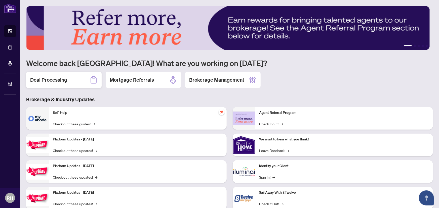
click at [61, 84] on div "Deal Processing" at bounding box center [63, 80] width 75 height 16
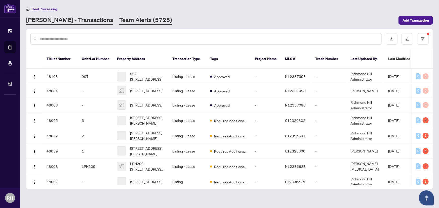
click at [119, 23] on link "Team Alerts (5725)" at bounding box center [145, 20] width 53 height 9
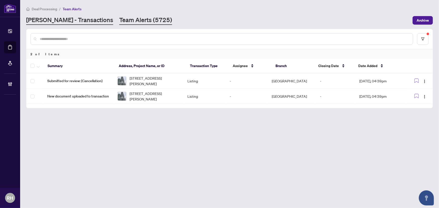
click at [68, 18] on link "RAHR - Transactions" at bounding box center [69, 20] width 87 height 9
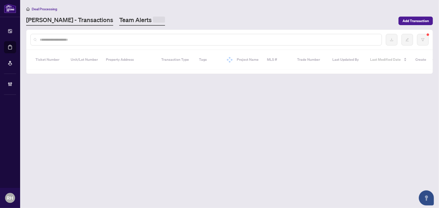
click at [119, 20] on link "Team Alerts" at bounding box center [142, 21] width 46 height 10
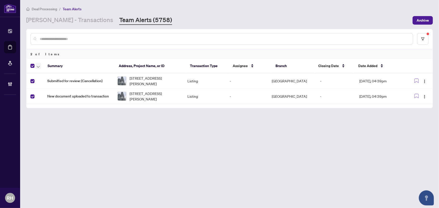
click at [37, 65] on span "button" at bounding box center [38, 66] width 3 height 6
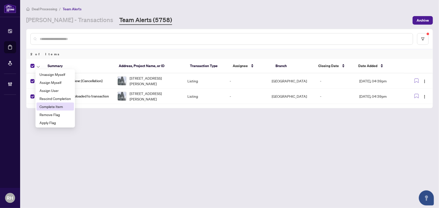
click at [64, 107] on span "Complete Item" at bounding box center [54, 107] width 31 height 6
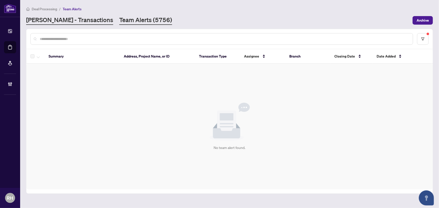
click at [68, 20] on link "RAHR - Transactions" at bounding box center [69, 20] width 87 height 9
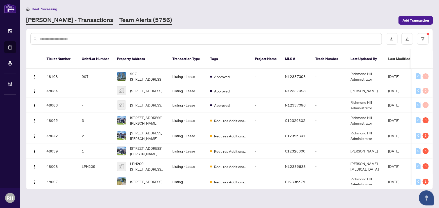
click at [119, 21] on link "Team Alerts (5756)" at bounding box center [145, 20] width 53 height 9
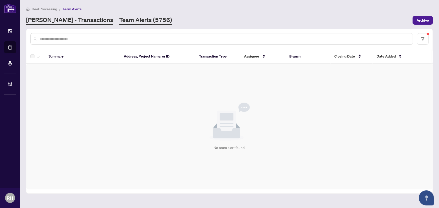
click at [68, 22] on link "RAHR - Transactions" at bounding box center [69, 20] width 87 height 9
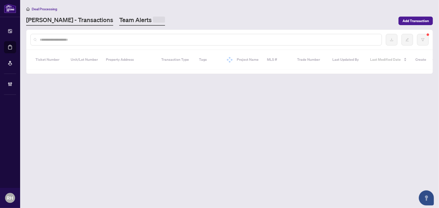
click at [119, 20] on link "Team Alerts" at bounding box center [142, 21] width 46 height 10
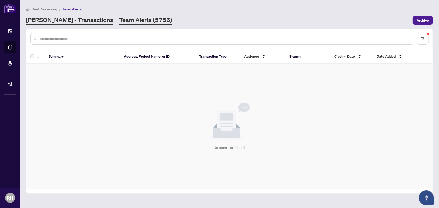
click at [67, 22] on link "RAHR - Transactions" at bounding box center [69, 20] width 87 height 9
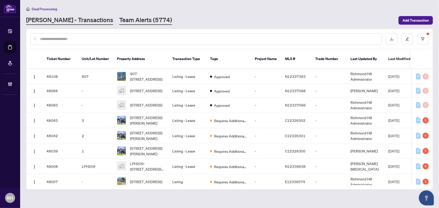
click at [122, 16] on link "Team Alerts (5774)" at bounding box center [145, 20] width 53 height 9
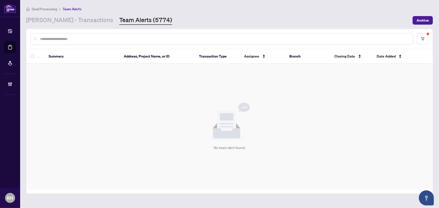
click at [175, 154] on div "No team alert found." at bounding box center [229, 127] width 406 height 126
click at [62, 24] on link "RAHR - Transactions" at bounding box center [69, 20] width 87 height 9
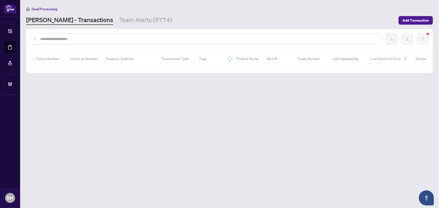
click at [91, 15] on div "Deal Processing RAHR - Transactions Team Alerts (5774) Add Transaction" at bounding box center [229, 15] width 407 height 19
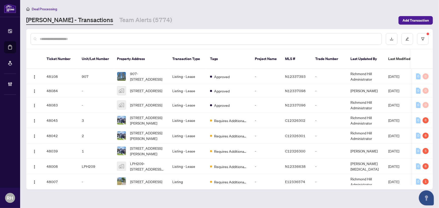
click at [98, 25] on main "Deal Processing RAHR - Transactions Team Alerts (5774) Add Transaction Ticket N…" at bounding box center [229, 104] width 419 height 208
click at [120, 21] on link "Team Alerts (5774)" at bounding box center [145, 20] width 53 height 9
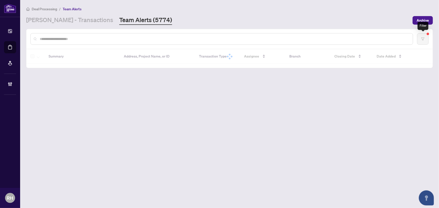
click at [425, 45] on div at bounding box center [229, 39] width 406 height 20
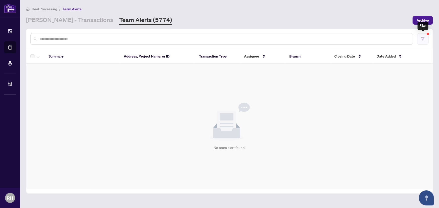
click at [420, 42] on button "button" at bounding box center [423, 39] width 12 height 12
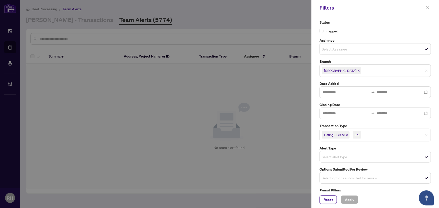
click at [357, 71] on icon "close" at bounding box center [358, 70] width 3 height 3
click at [345, 72] on input "search" at bounding box center [339, 70] width 35 height 6
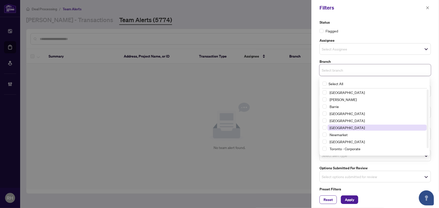
scroll to position [6, 0]
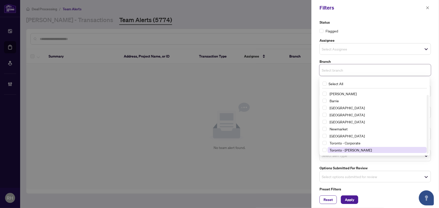
click at [354, 149] on span "Toronto - Don Mills" at bounding box center [351, 150] width 42 height 5
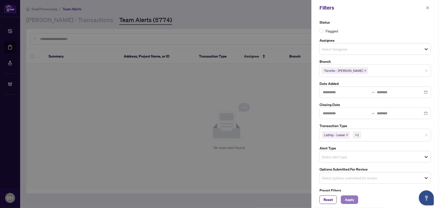
click at [349, 203] on span "Apply" at bounding box center [349, 200] width 9 height 8
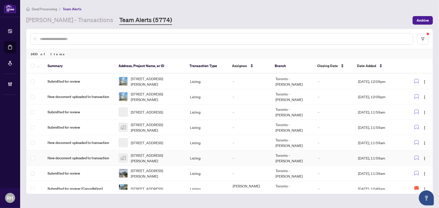
scroll to position [2028, 0]
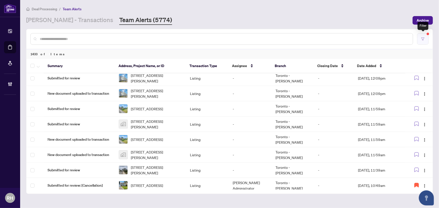
click at [420, 37] on button "button" at bounding box center [423, 39] width 12 height 12
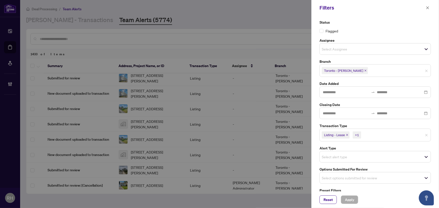
click at [356, 70] on div "Toronto - Don Mills" at bounding box center [344, 71] width 49 height 8
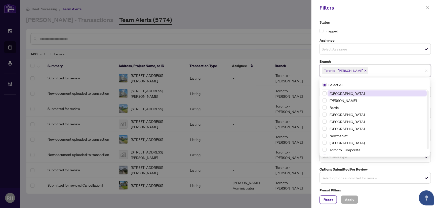
click at [364, 71] on icon "close" at bounding box center [365, 70] width 3 height 3
click at [352, 93] on span "Richmond Hill" at bounding box center [376, 93] width 99 height 6
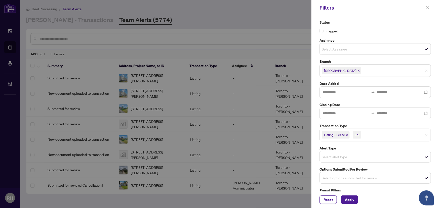
click at [358, 188] on label "Preset Filters" at bounding box center [374, 191] width 111 height 6
click at [355, 197] on button "Apply" at bounding box center [349, 200] width 17 height 9
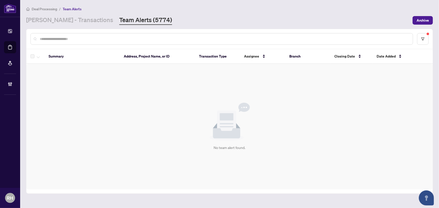
scroll to position [0, 0]
click at [53, 22] on link "RAHR - Transactions" at bounding box center [69, 20] width 87 height 9
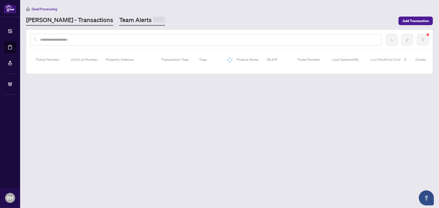
click at [153, 22] on span at bounding box center [159, 20] width 12 height 6
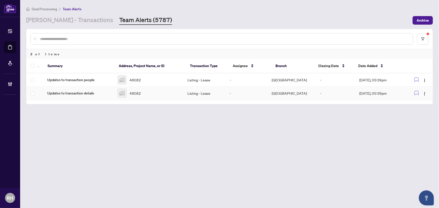
click at [89, 93] on span "Updates to transaction details" at bounding box center [78, 94] width 62 height 6
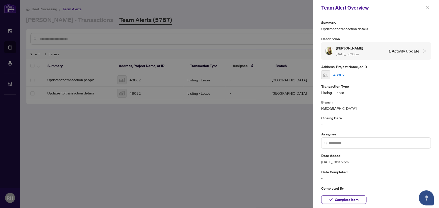
click at [426, 13] on div "Team Alert Overview" at bounding box center [376, 8] width 126 height 16
click at [422, 13] on div "Team Alert Overview" at bounding box center [376, 8] width 126 height 16
click at [425, 11] on div "Team Alert Overview" at bounding box center [376, 8] width 126 height 16
click at [425, 10] on button "button" at bounding box center [427, 8] width 7 height 6
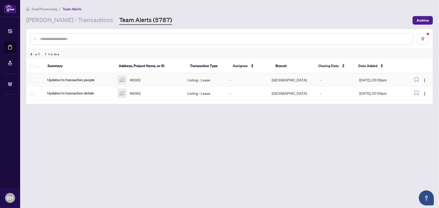
click at [91, 78] on span "Updates to transaction people" at bounding box center [78, 80] width 62 height 6
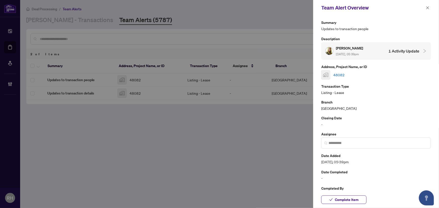
click at [340, 74] on link "48082" at bounding box center [338, 75] width 11 height 6
click at [431, 7] on div "Team Alert Overview" at bounding box center [376, 8] width 126 height 16
click at [428, 6] on icon "close" at bounding box center [428, 8] width 4 height 4
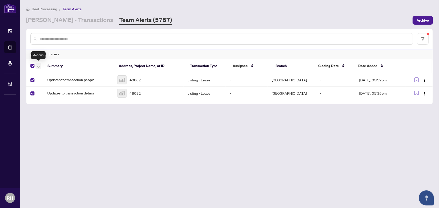
click at [38, 67] on span "button" at bounding box center [38, 66] width 3 height 6
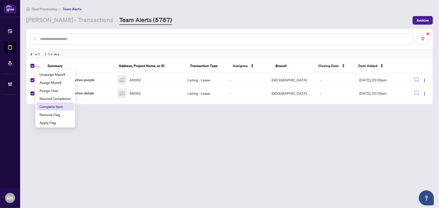
click at [64, 106] on span "Complete Item" at bounding box center [54, 107] width 31 height 6
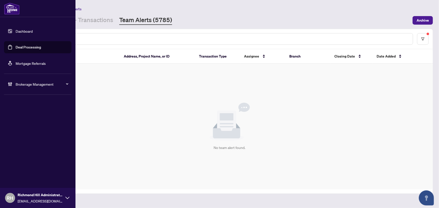
click at [16, 33] on link "Dashboard" at bounding box center [24, 31] width 17 height 5
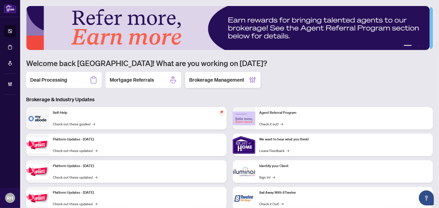
click at [212, 80] on h2 "Brokerage Management" at bounding box center [216, 79] width 55 height 7
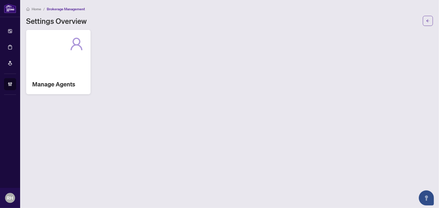
click at [75, 73] on div "Manage Agents" at bounding box center [58, 62] width 64 height 64
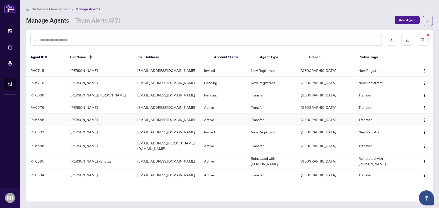
click at [100, 118] on td "Jolly Joseph" at bounding box center [99, 120] width 67 height 12
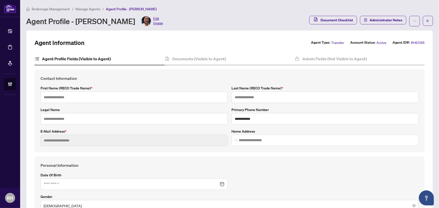
type input "*****"
type input "******"
type input "**********"
type input "*********"
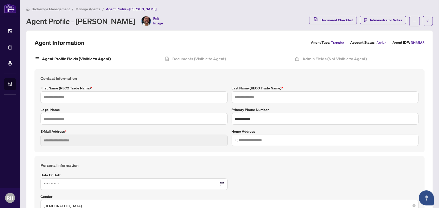
type input "**********"
type input "*"
type input "**********"
type input "****"
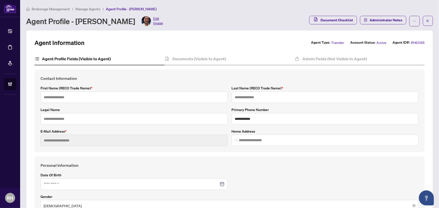
type input "*******"
type input "**********"
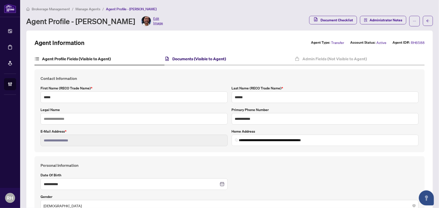
click at [193, 59] on h4 "Documents (Visible to Agent)" at bounding box center [199, 59] width 54 height 6
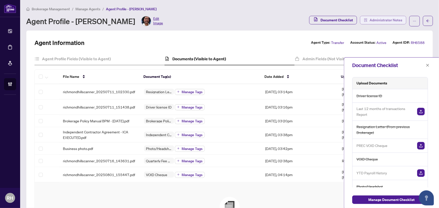
click at [380, 19] on span "Administrator Notes" at bounding box center [385, 20] width 33 height 8
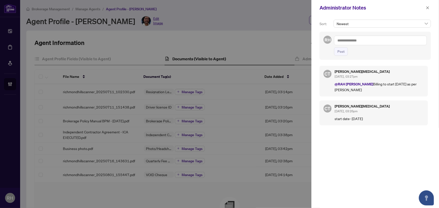
click at [352, 43] on textarea at bounding box center [380, 41] width 93 height 10
click at [428, 8] on icon "close" at bounding box center [428, 8] width 4 height 4
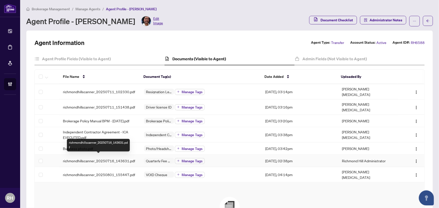
click at [90, 158] on span "richmondhillscanner_20250716_143631.pdf" at bounding box center [99, 161] width 72 height 6
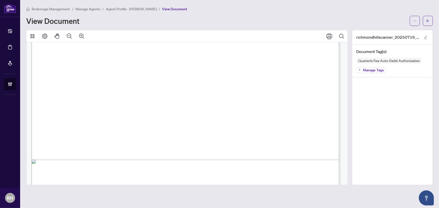
scroll to position [265, 0]
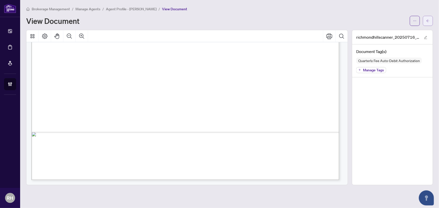
click at [430, 22] on button "button" at bounding box center [428, 21] width 10 height 10
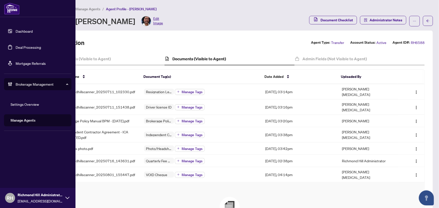
click at [33, 121] on link "Manage Agents" at bounding box center [23, 120] width 25 height 5
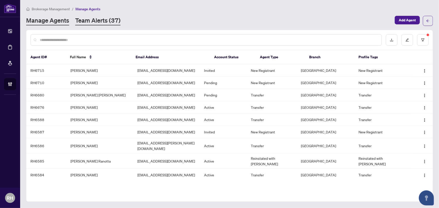
click at [112, 23] on link "Team Alerts (37)" at bounding box center [97, 20] width 45 height 9
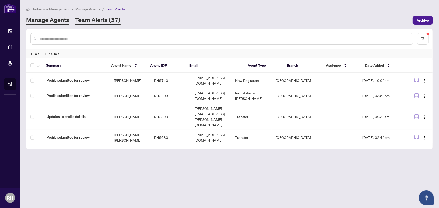
click at [59, 23] on link "Manage Agents" at bounding box center [47, 20] width 43 height 9
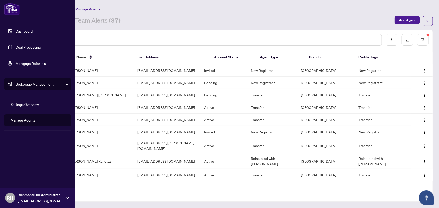
click at [19, 32] on link "Dashboard" at bounding box center [24, 31] width 17 height 5
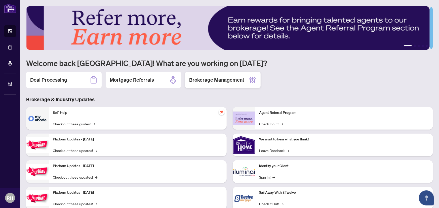
click at [234, 85] on div "Brokerage Management" at bounding box center [222, 80] width 75 height 16
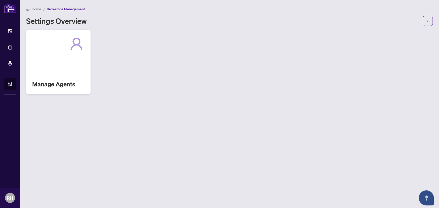
click at [28, 73] on div "Manage Agents" at bounding box center [58, 62] width 64 height 64
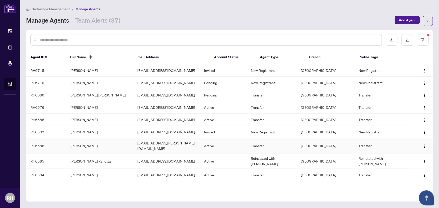
click at [74, 139] on td "Mahsa Hassanzadeh" at bounding box center [99, 145] width 67 height 15
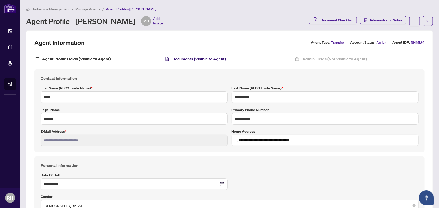
click at [204, 56] on h4 "Documents (Visible to Agent)" at bounding box center [199, 59] width 54 height 6
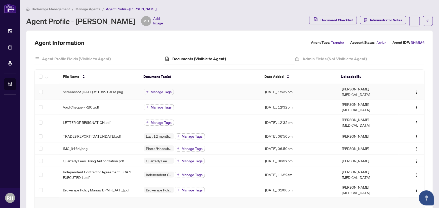
click at [95, 93] on td "Screenshot 2025-07-07 at 104219PM.png" at bounding box center [99, 91] width 81 height 15
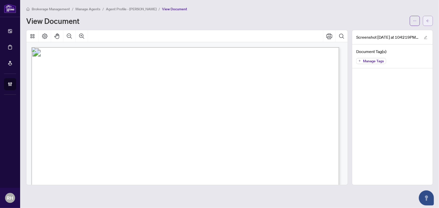
click at [424, 23] on button "button" at bounding box center [428, 21] width 10 height 10
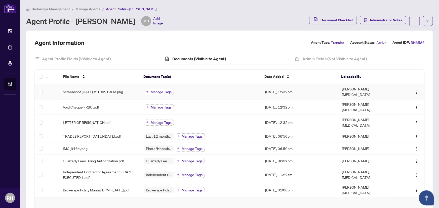
click at [164, 92] on span "Manage Tags" at bounding box center [161, 92] width 21 height 4
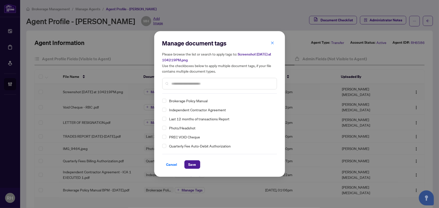
click at [191, 78] on div at bounding box center [219, 84] width 115 height 12
click at [192, 82] on input "text" at bounding box center [222, 84] width 101 height 6
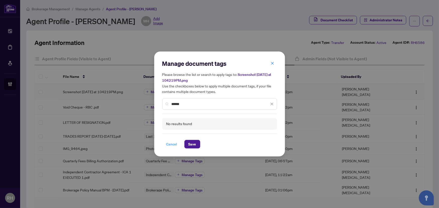
type input "******"
click at [170, 144] on span "Cancel" at bounding box center [171, 144] width 11 height 8
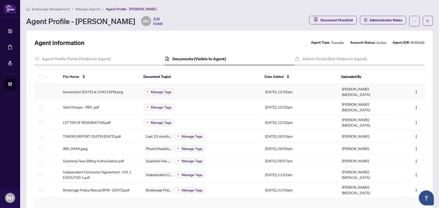
click at [158, 90] on span "Manage Tags" at bounding box center [161, 92] width 21 height 4
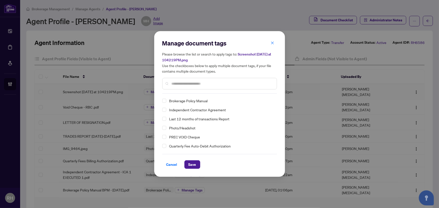
click at [226, 82] on input "text" at bounding box center [222, 84] width 101 height 6
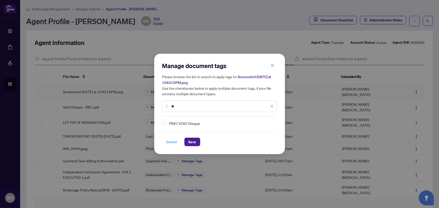
type input "**"
click at [169, 141] on span "Cancel" at bounding box center [171, 142] width 11 height 8
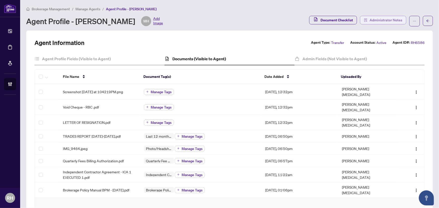
click at [389, 17] on span "Administrator Notes" at bounding box center [385, 20] width 33 height 8
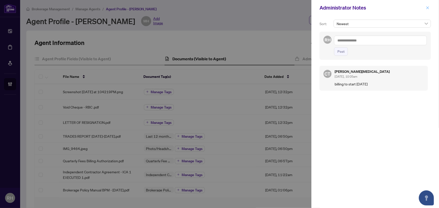
click at [425, 8] on button "button" at bounding box center [427, 8] width 7 height 6
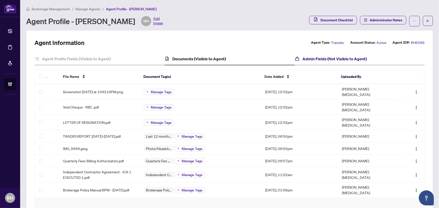
click at [324, 60] on h4 "Admin Fields (Not Visible to Agent)" at bounding box center [334, 59] width 64 height 6
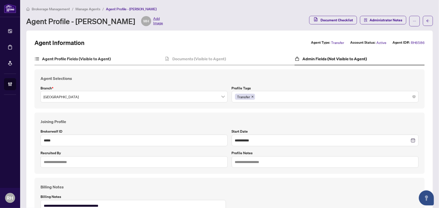
click at [88, 65] on div "Agent Profile Fields (Visible to Agent)" at bounding box center [99, 59] width 130 height 13
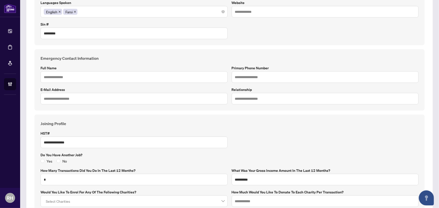
scroll to position [91, 0]
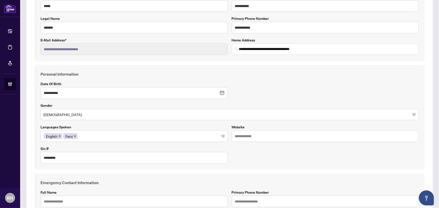
click at [0, 40] on html "**********" at bounding box center [219, 104] width 439 height 208
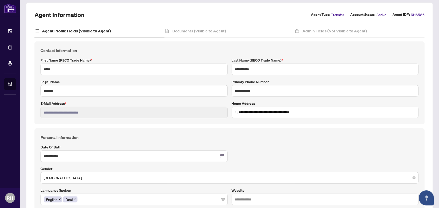
scroll to position [0, 0]
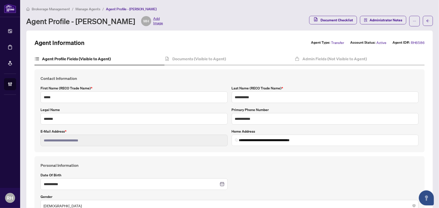
click at [41, 7] on span "Brokerage Management" at bounding box center [51, 9] width 38 height 5
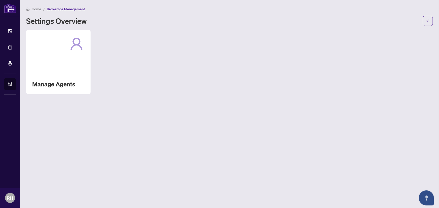
click at [37, 9] on span "Home" at bounding box center [37, 9] width 10 height 5
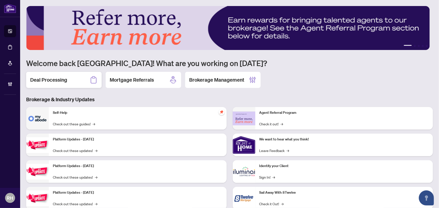
click at [75, 82] on div "Deal Processing" at bounding box center [63, 80] width 75 height 16
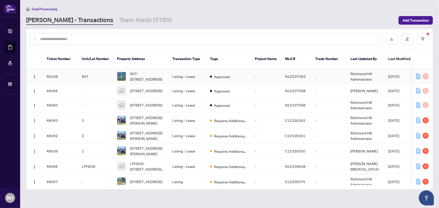
click at [167, 76] on td "907-18 Water Walk Dr, Markham, Ontario L3R 6L5, Canada" at bounding box center [140, 76] width 55 height 15
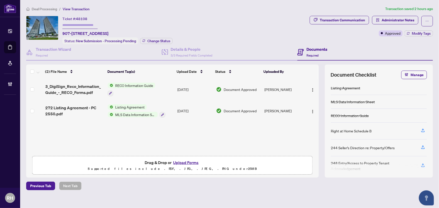
click at [49, 9] on span "Deal Processing" at bounding box center [44, 9] width 25 height 5
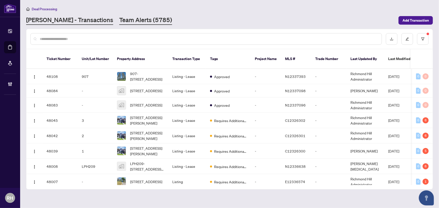
click at [119, 20] on link "Team Alerts (5785)" at bounding box center [145, 20] width 53 height 9
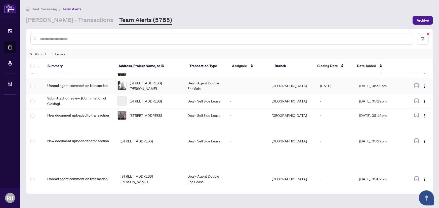
scroll to position [137, 0]
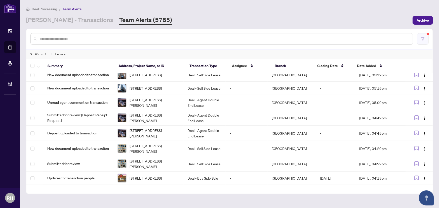
click at [421, 37] on icon "filter" at bounding box center [423, 39] width 4 height 4
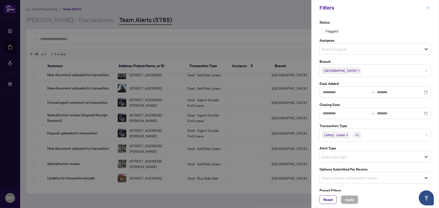
click at [429, 8] on icon "close" at bounding box center [428, 8] width 4 height 4
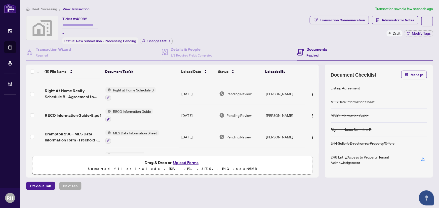
scroll to position [33, 0]
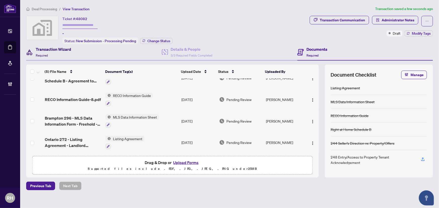
click at [52, 52] on div "Transaction Wizard Required" at bounding box center [53, 52] width 35 height 12
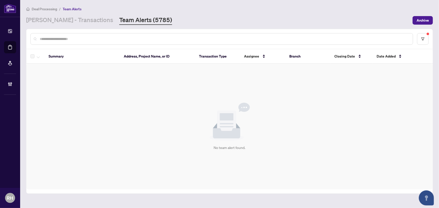
click at [78, 26] on main "Deal Processing / Team Alerts [PERSON_NAME] - Transactions Team Alerts (5785) A…" at bounding box center [229, 104] width 419 height 208
click at [77, 23] on link "[PERSON_NAME] - Transactions" at bounding box center [69, 20] width 87 height 9
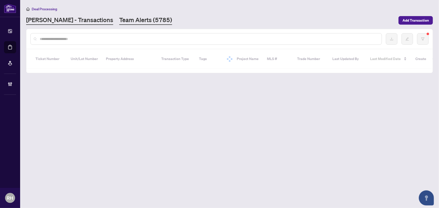
click at [119, 16] on link "Team Alerts (5785)" at bounding box center [145, 20] width 53 height 9
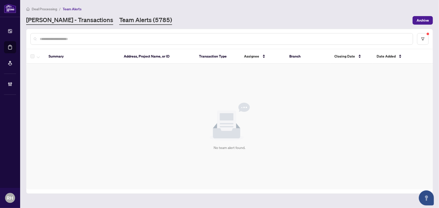
click at [60, 21] on link "RAHR - Transactions" at bounding box center [69, 20] width 87 height 9
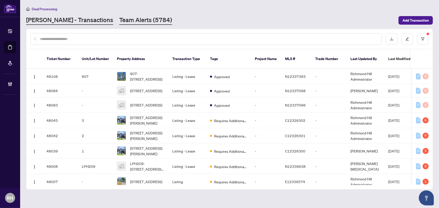
click at [119, 20] on link "Team Alerts (5784)" at bounding box center [145, 20] width 53 height 9
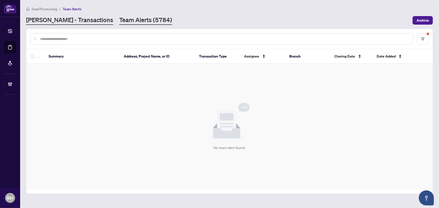
click at [74, 21] on link "RAHR - Transactions" at bounding box center [69, 20] width 87 height 9
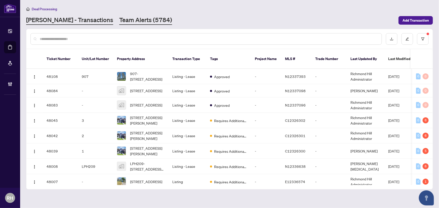
click at [119, 22] on link "Team Alerts (5784)" at bounding box center [145, 20] width 53 height 9
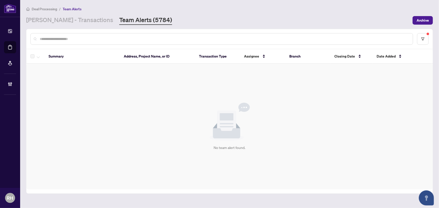
click at [77, 12] on div "Deal Processing / Team Alerts RAHR - Transactions Team Alerts (5784) Archive" at bounding box center [229, 15] width 407 height 19
click at [69, 22] on link "RAHR - Transactions" at bounding box center [69, 20] width 87 height 9
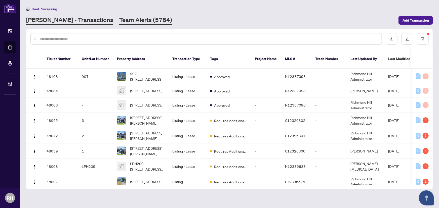
click at [124, 22] on link "Team Alerts (5784)" at bounding box center [145, 20] width 53 height 9
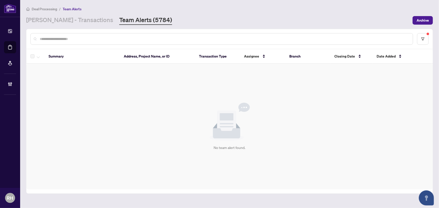
click at [69, 25] on main "Deal Processing / Team Alerts RAHR - Transactions Team Alerts (5784) Archive Su…" at bounding box center [229, 104] width 419 height 208
click at [72, 22] on link "RAHR - Transactions" at bounding box center [69, 20] width 87 height 9
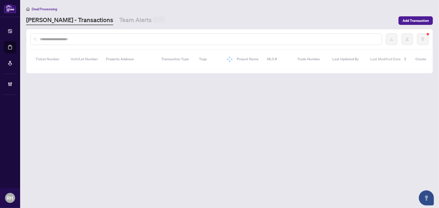
click at [153, 18] on span at bounding box center [159, 20] width 12 height 6
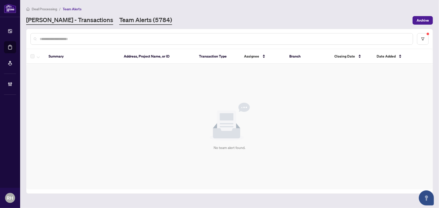
click at [61, 21] on link "RAHR - Transactions" at bounding box center [69, 20] width 87 height 9
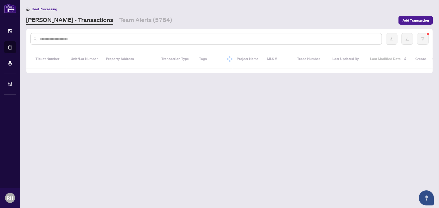
click at [130, 21] on link "Team Alerts (5784)" at bounding box center [145, 20] width 53 height 9
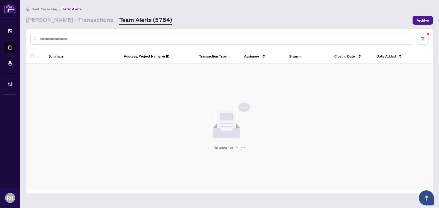
click at [77, 25] on main "Deal Processing / Team Alerts RAHR - Transactions Team Alerts (5784) Archive Su…" at bounding box center [229, 104] width 419 height 208
click at [61, 16] on link "RAHR - Transactions" at bounding box center [69, 20] width 87 height 9
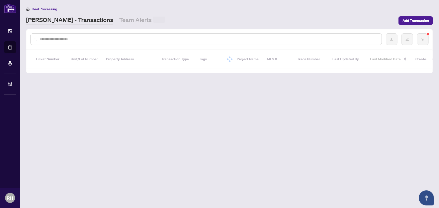
click at [102, 28] on main "Deal Processing RAHR - Transactions Team Alerts Add Transaction Ticket Number U…" at bounding box center [229, 104] width 419 height 208
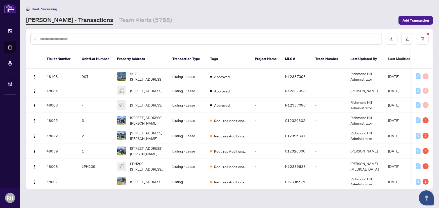
click at [102, 28] on main "Deal Processing RAHR - Transactions Team Alerts (5788) Add Transaction Ticket N…" at bounding box center [229, 104] width 419 height 208
click at [119, 23] on link "Team Alerts (5788)" at bounding box center [145, 20] width 53 height 9
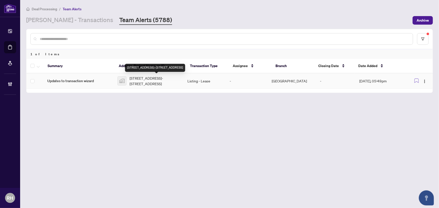
click at [141, 79] on span "649 Walpole Crescent-649 Walpole Crescent, Newmarket, ON, Canada" at bounding box center [155, 80] width 50 height 11
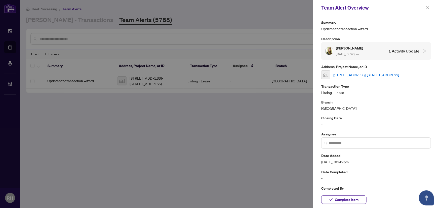
click at [371, 73] on link "649 Walpole Crescent-649 Walpole Crescent, Newmarket, ON, Canada" at bounding box center [366, 75] width 66 height 6
click at [358, 203] on span "Complete Item" at bounding box center [347, 200] width 24 height 8
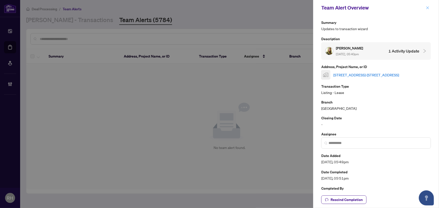
click at [426, 6] on span "button" at bounding box center [428, 8] width 4 height 8
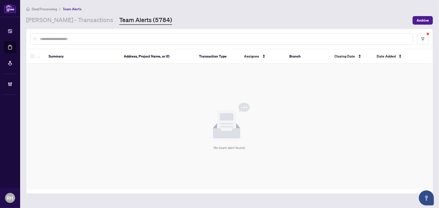
click at [65, 13] on div "Deal Processing / Team Alerts RAHR - Transactions Team Alerts (5784) Archive" at bounding box center [229, 15] width 407 height 19
click at [65, 18] on link "RAHR - Transactions" at bounding box center [69, 20] width 87 height 9
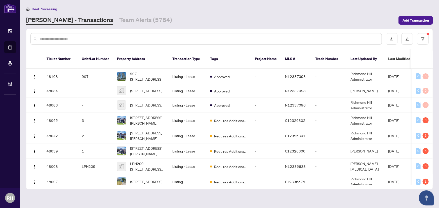
click at [118, 28] on main "Deal Processing RAHR - Transactions Team Alerts (5784) Add Transaction Ticket N…" at bounding box center [229, 104] width 419 height 208
click at [119, 19] on link "Team Alerts (5784)" at bounding box center [145, 20] width 53 height 9
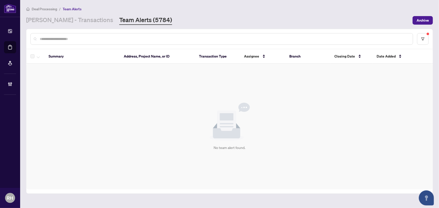
click at [119, 22] on link "Team Alerts (5784)" at bounding box center [145, 20] width 53 height 9
click at [60, 16] on link "RAHR - Transactions" at bounding box center [69, 20] width 87 height 9
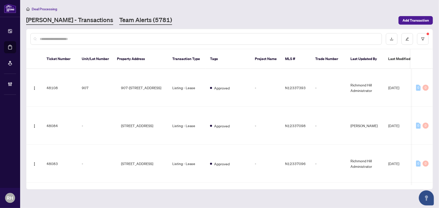
click at [119, 21] on link "Team Alerts (5781)" at bounding box center [145, 20] width 53 height 9
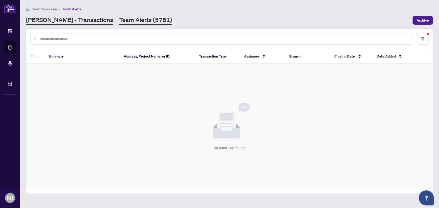
click at [77, 19] on link "RAHR - Transactions" at bounding box center [69, 20] width 87 height 9
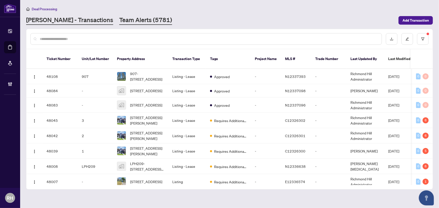
click at [119, 21] on link "Team Alerts (5781)" at bounding box center [145, 20] width 53 height 9
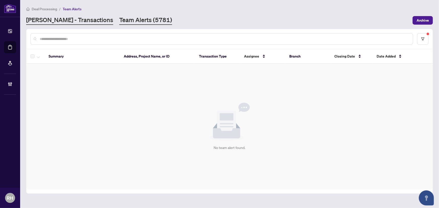
click at [78, 22] on link "RAHR - Transactions" at bounding box center [69, 20] width 87 height 9
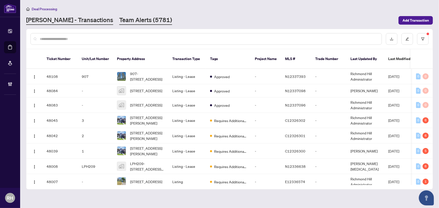
click at [119, 23] on link "Team Alerts (5781)" at bounding box center [145, 20] width 53 height 9
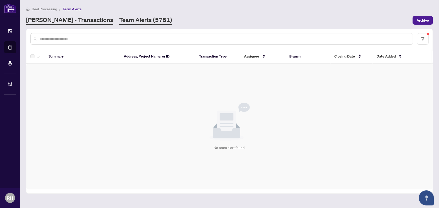
click at [58, 18] on link "RAHR - Transactions" at bounding box center [69, 20] width 87 height 9
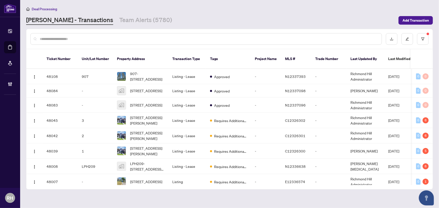
click at [115, 26] on main "Deal Processing RAHR - Transactions Team Alerts (5780) Add Transaction Ticket N…" at bounding box center [229, 104] width 419 height 208
drag, startPoint x: 115, startPoint y: 19, endPoint x: 102, endPoint y: 26, distance: 15.1
click at [119, 19] on link "Team Alerts (5780)" at bounding box center [145, 20] width 53 height 9
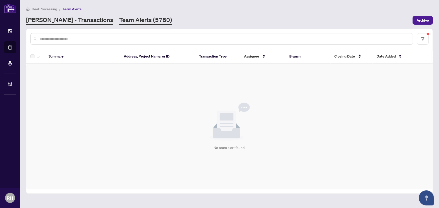
click at [77, 24] on link "RAHR - Transactions" at bounding box center [69, 20] width 87 height 9
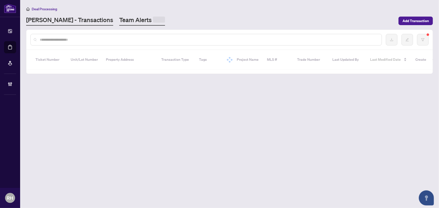
click at [119, 22] on link "Team Alerts" at bounding box center [142, 21] width 46 height 10
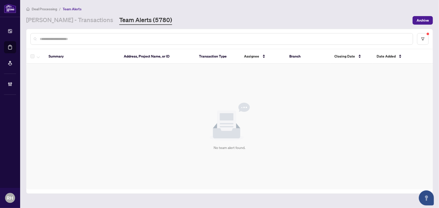
click at [309, 139] on div "No team alert found." at bounding box center [229, 127] width 406 height 126
click at [52, 3] on main "Deal Processing / Team Alerts RAHR - Transactions Team Alerts (5780) Archive Su…" at bounding box center [229, 104] width 419 height 208
click at [53, 18] on link "RAHR - Transactions" at bounding box center [69, 20] width 87 height 9
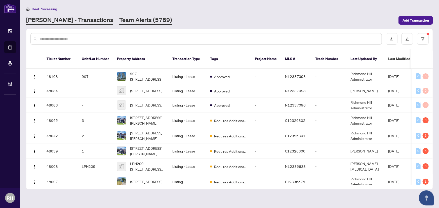
click at [119, 22] on link "Team Alerts (5789)" at bounding box center [145, 20] width 53 height 9
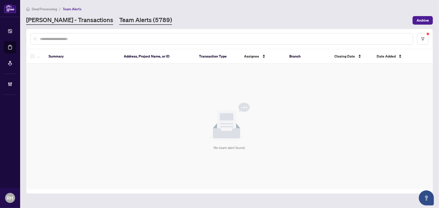
click at [61, 16] on link "RAHR - Transactions" at bounding box center [69, 20] width 87 height 9
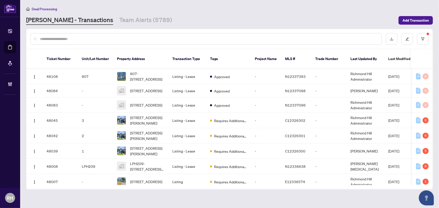
click at [129, 25] on main "Deal Processing RAHR - Transactions Team Alerts (5789) Add Transaction Ticket N…" at bounding box center [229, 104] width 419 height 208
click at [121, 18] on link "Team Alerts (5789)" at bounding box center [145, 20] width 53 height 9
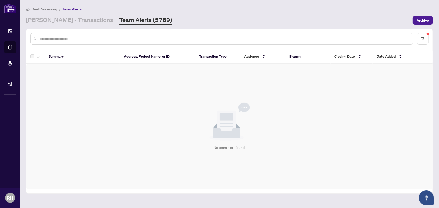
click at [83, 15] on div "Deal Processing / Team Alerts RAHR - Transactions Team Alerts (5789) Archive" at bounding box center [229, 15] width 407 height 19
click at [68, 19] on link "RAHR - Transactions" at bounding box center [69, 20] width 87 height 9
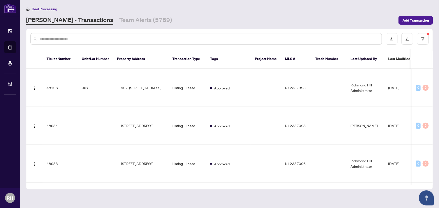
click at [112, 26] on main "Deal Processing RAHR - Transactions Team Alerts (5789) Add Transaction Ticket N…" at bounding box center [229, 104] width 419 height 208
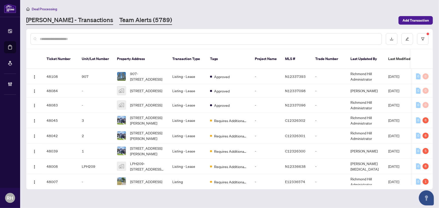
click at [119, 24] on link "Team Alerts (5789)" at bounding box center [145, 20] width 53 height 9
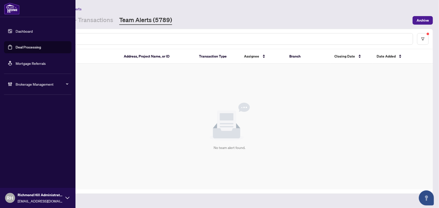
click at [46, 25] on li "Dashboard Deal Processing Mortgage Referrals" at bounding box center [37, 47] width 67 height 52
click at [76, 21] on link "RAHR - Transactions" at bounding box center [69, 20] width 87 height 9
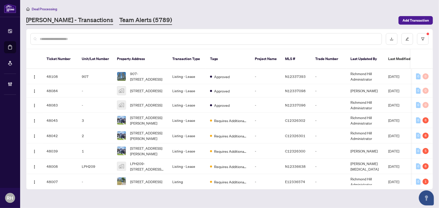
click at [119, 23] on link "Team Alerts (5789)" at bounding box center [145, 20] width 53 height 9
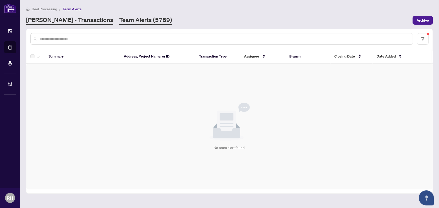
click at [66, 24] on link "RAHR - Transactions" at bounding box center [69, 20] width 87 height 9
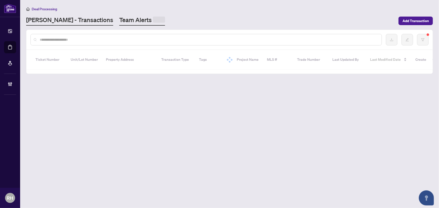
click at [119, 18] on link "Team Alerts" at bounding box center [142, 21] width 46 height 10
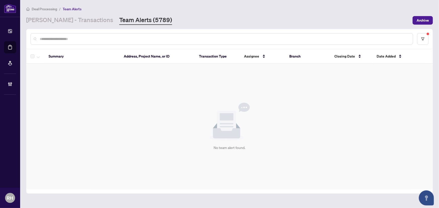
click at [113, 121] on div "No team alert found." at bounding box center [229, 127] width 406 height 126
click at [69, 21] on link "RAHR - Transactions" at bounding box center [69, 20] width 87 height 9
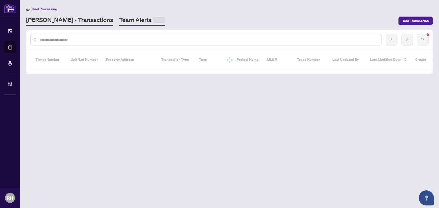
click at [119, 20] on link "Team Alerts" at bounding box center [142, 21] width 46 height 10
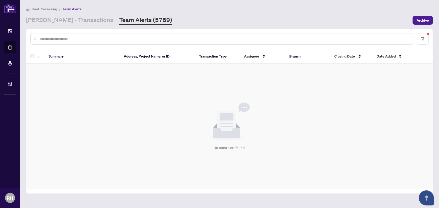
click at [30, 25] on main "Deal Processing / Team Alerts RAHR - Transactions Team Alerts (5789) Archive Su…" at bounding box center [229, 104] width 419 height 208
click at [40, 19] on link "RAHR - Transactions" at bounding box center [69, 20] width 87 height 9
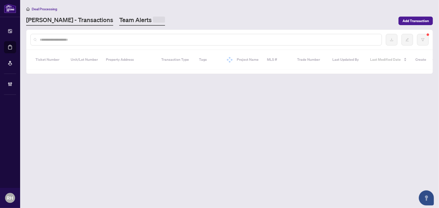
click at [123, 16] on link "Team Alerts" at bounding box center [142, 21] width 46 height 10
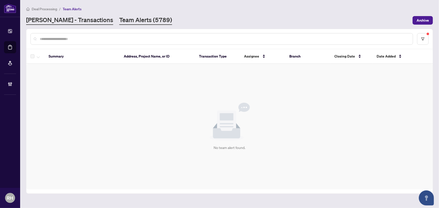
click at [57, 17] on link "RAHR - Transactions" at bounding box center [69, 20] width 87 height 9
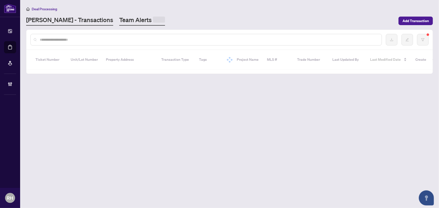
click at [119, 23] on link "Team Alerts" at bounding box center [142, 21] width 46 height 10
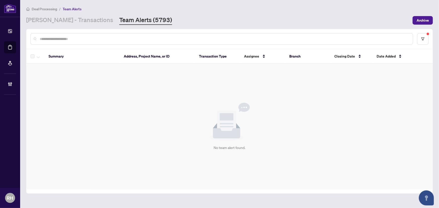
drag, startPoint x: 56, startPoint y: 20, endPoint x: 56, endPoint y: 27, distance: 7.0
click at [56, 20] on link "RAHR - Transactions" at bounding box center [69, 20] width 87 height 9
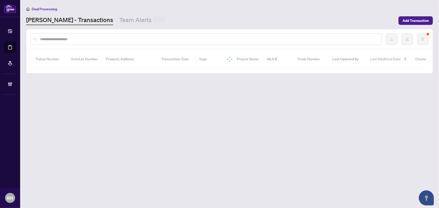
click at [57, 35] on div at bounding box center [205, 39] width 351 height 12
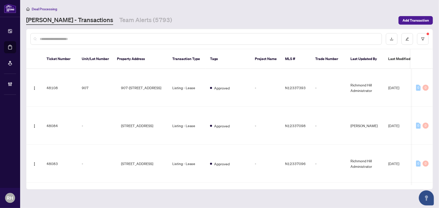
click at [60, 39] on input "text" at bounding box center [209, 39] width 338 height 6
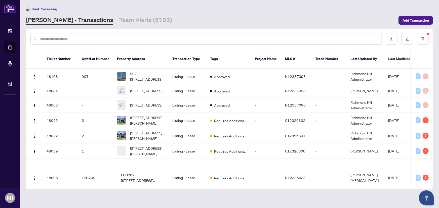
paste input "**********"
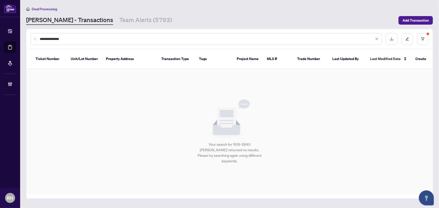
drag, startPoint x: 79, startPoint y: 41, endPoint x: 44, endPoint y: 41, distance: 36.0
click at [44, 41] on div "**********" at bounding box center [205, 39] width 351 height 12
click at [51, 39] on input "**********" at bounding box center [207, 39] width 334 height 6
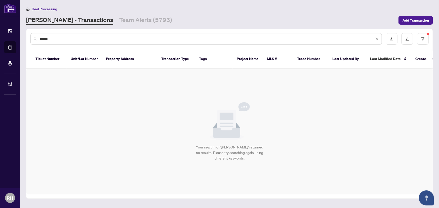
click at [78, 43] on div "******" at bounding box center [205, 39] width 351 height 12
click at [426, 37] on button "button" at bounding box center [423, 39] width 12 height 12
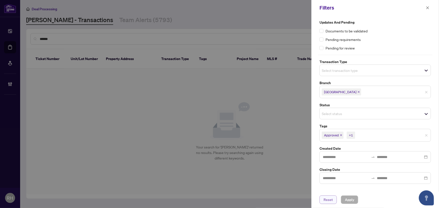
click at [330, 200] on span "Reset" at bounding box center [327, 200] width 9 height 8
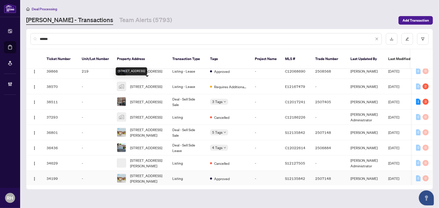
scroll to position [137, 0]
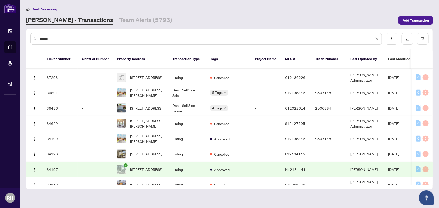
click at [85, 37] on input "******" at bounding box center [207, 39] width 334 height 6
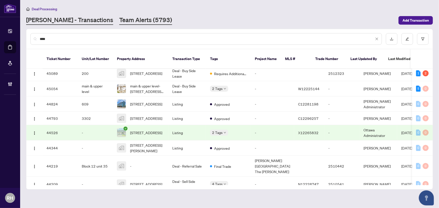
scroll to position [0, 0]
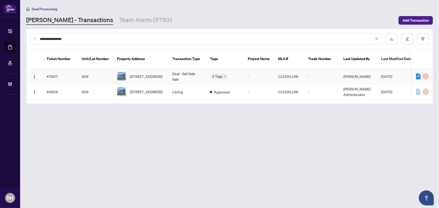
type input "**********"
click at [170, 72] on td "Deal - Sell Side Sale" at bounding box center [187, 76] width 38 height 15
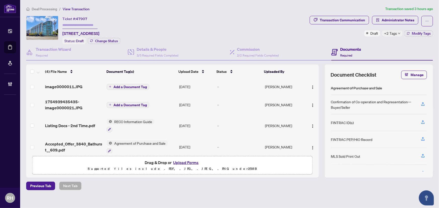
click at [393, 33] on div "+2 Tags" at bounding box center [392, 33] width 20 height 6
click at [341, 36] on div "Transaction Communication Administrator Notes Draft +2 Tags Modify Tags" at bounding box center [371, 30] width 125 height 28
click at [425, 19] on button "button" at bounding box center [427, 21] width 12 height 11
click at [423, 33] on span "Transaction Permissions" at bounding box center [406, 32] width 38 height 6
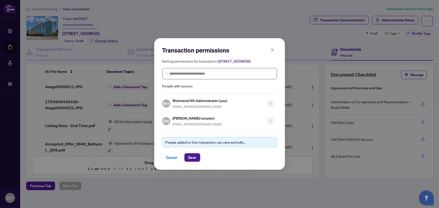
click at [194, 79] on span at bounding box center [219, 73] width 115 height 11
click at [173, 160] on span "Cancel" at bounding box center [171, 158] width 11 height 8
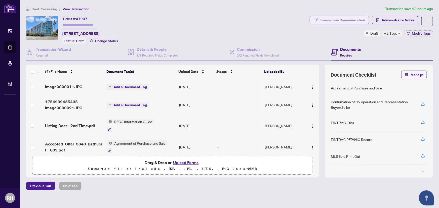
click at [358, 22] on div "Transaction Communication" at bounding box center [342, 20] width 45 height 8
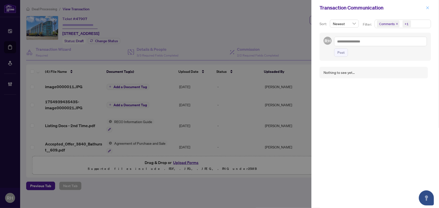
click at [430, 9] on button "button" at bounding box center [427, 8] width 7 height 6
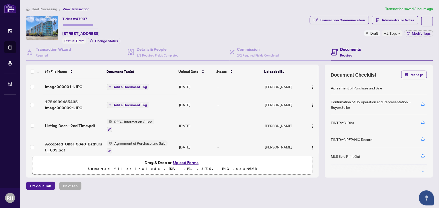
click at [392, 35] on span "+2 Tags" at bounding box center [390, 33] width 13 height 6
click at [235, 22] on div "Ticket #: 47907 609-3840 Bathurst St, Toronto, Ontario M3H 6C6, Canada Status: …" at bounding box center [166, 30] width 281 height 28
click at [145, 48] on h4 "Details & People" at bounding box center [158, 49] width 42 height 6
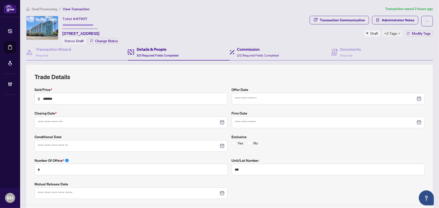
type input "**********"
click at [276, 51] on h4 "Commission" at bounding box center [258, 49] width 42 height 6
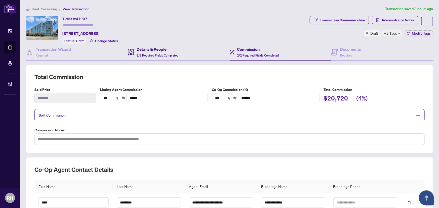
click at [141, 52] on div "Details & People 3/3 Required Fields Completed" at bounding box center [158, 52] width 42 height 12
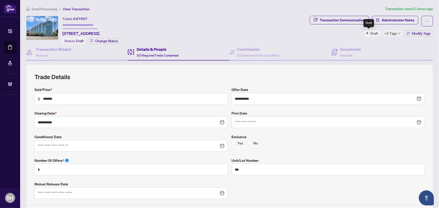
click at [394, 32] on div "+2 Tags" at bounding box center [392, 33] width 20 height 6
click at [178, 49] on div "Details & People 3/3 Required Fields Completed" at bounding box center [179, 52] width 102 height 16
click at [421, 34] on span "Modify Tags" at bounding box center [421, 34] width 19 height 4
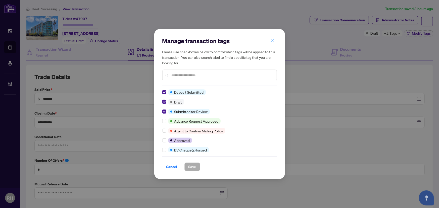
click at [270, 40] on button "button" at bounding box center [272, 40] width 10 height 9
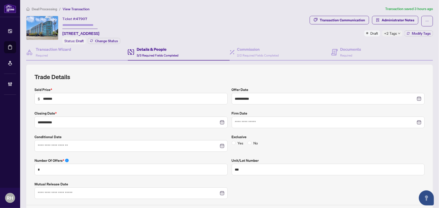
click at [299, 16] on div "Ticket #: 47907 609-3840 Bathurst St, Toronto, Ontario M3H 6C6, Canada Status: …" at bounding box center [166, 30] width 281 height 28
click at [336, 18] on div "Transaction Communication" at bounding box center [342, 20] width 45 height 8
type textarea "**********"
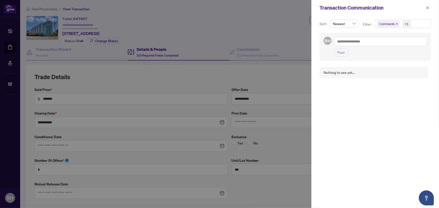
click at [414, 23] on span "Comments +1" at bounding box center [403, 24] width 56 height 8
click at [397, 62] on div "Activity History" at bounding box center [403, 59] width 50 height 6
click at [397, 58] on span "Activity History" at bounding box center [397, 59] width 24 height 5
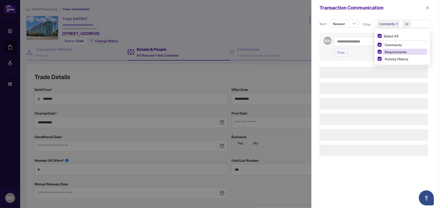
click at [397, 53] on span "Requirements" at bounding box center [396, 52] width 22 height 5
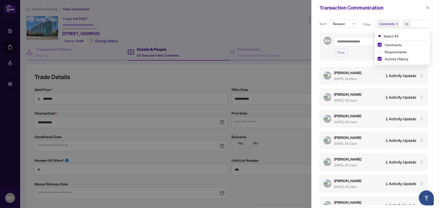
click at [396, 48] on div "Comments" at bounding box center [403, 45] width 50 height 6
click at [395, 41] on div "Select All Comments Requirements Activity History" at bounding box center [403, 47] width 54 height 32
click at [396, 46] on span "Comments" at bounding box center [393, 45] width 17 height 5
click at [351, 73] on h5 "[PERSON_NAME]" at bounding box center [348, 73] width 28 height 6
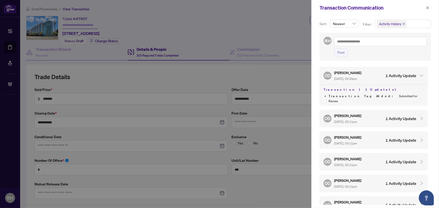
click at [366, 110] on div "OD Olivia Di Mambro Aug/11/2025, 03:11pm 1 Activity Update" at bounding box center [373, 119] width 108 height 18
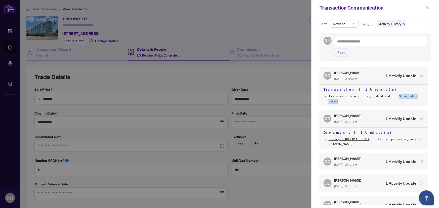
drag, startPoint x: 362, startPoint y: 97, endPoint x: 400, endPoint y: 94, distance: 37.8
click at [400, 94] on li "Transaction Tag Added : Submitted for Review" at bounding box center [375, 99] width 95 height 10
drag, startPoint x: 429, startPoint y: 5, endPoint x: 428, endPoint y: 138, distance: 133.6
click at [428, 138] on div "Transaction Communication Sort: Newest Filter: Activity History Select All Comm…" at bounding box center [375, 104] width 128 height 208
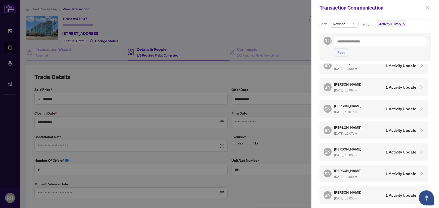
scroll to position [328, 0]
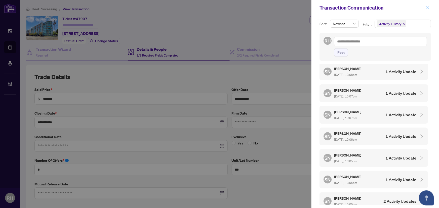
click at [425, 8] on button "button" at bounding box center [427, 8] width 7 height 6
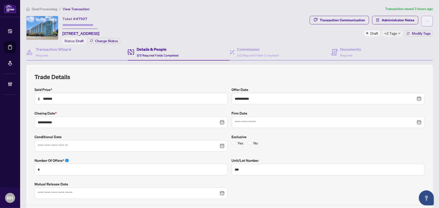
click at [425, 20] on icon "ellipsis" at bounding box center [427, 21] width 4 height 4
click at [419, 34] on span "Transaction Permissions" at bounding box center [406, 32] width 38 height 6
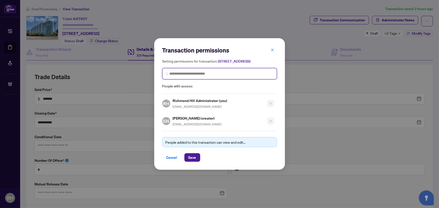
click at [182, 76] on input "search" at bounding box center [222, 73] width 104 height 5
type input "******"
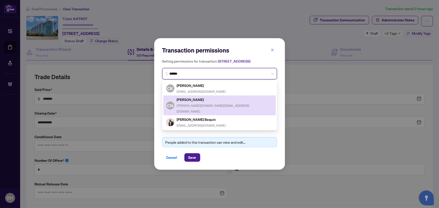
click at [225, 100] on div "CN Calvin Ni calvin.ni@yahoo.ca" at bounding box center [219, 105] width 107 height 17
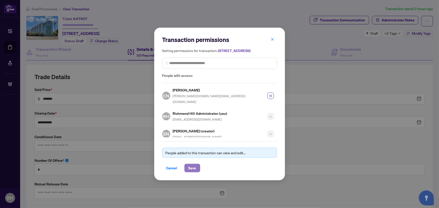
click at [196, 167] on button "Save" at bounding box center [192, 168] width 16 height 9
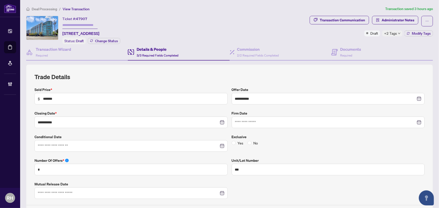
click at [391, 34] on span "+2 Tags" at bounding box center [390, 33] width 13 height 6
click at [271, 22] on div "Ticket #: 47907 609-3840 Bathurst St, Toronto, Ontario M3H 6C6, Canada Status: …" at bounding box center [166, 30] width 281 height 28
drag, startPoint x: 369, startPoint y: 33, endPoint x: 403, endPoint y: 33, distance: 34.7
click at [364, 35] on div "Draft" at bounding box center [372, 33] width 16 height 6
click at [418, 33] on span "Modify Tags" at bounding box center [421, 34] width 19 height 4
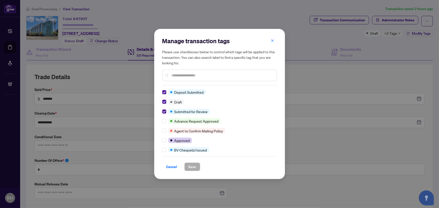
click at [195, 112] on span "Submitted for Review" at bounding box center [190, 112] width 33 height 6
click at [160, 108] on div "Manage transaction tags Please use checkboxes below to control which tags will …" at bounding box center [219, 104] width 131 height 150
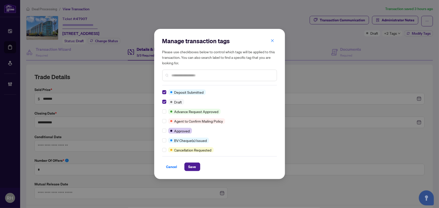
scroll to position [0, 0]
click at [193, 163] on button "Save" at bounding box center [192, 167] width 16 height 9
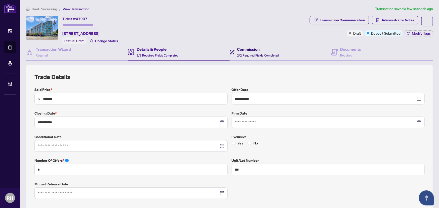
click at [265, 52] on div "Commission 2/2 Required Fields Completed" at bounding box center [258, 52] width 42 height 12
type textarea "**********"
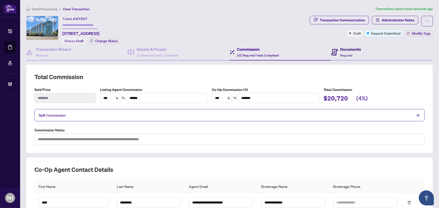
click at [346, 49] on h4 "Documents" at bounding box center [350, 49] width 21 height 6
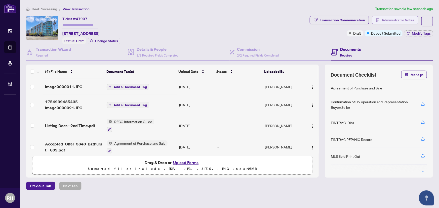
click at [385, 18] on span "Administrator Notes" at bounding box center [398, 20] width 33 height 8
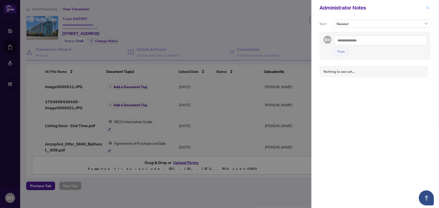
click at [428, 9] on icon "close" at bounding box center [428, 8] width 4 height 4
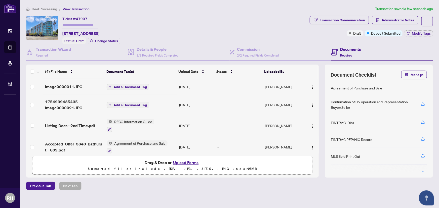
click at [40, 10] on span "Deal Processing" at bounding box center [44, 9] width 25 height 5
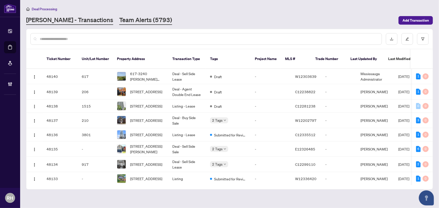
click at [123, 18] on link "Team Alerts (5793)" at bounding box center [145, 20] width 53 height 9
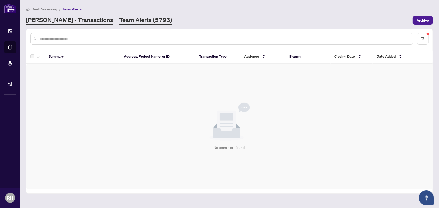
click at [50, 23] on link "RAHR - Transactions" at bounding box center [69, 20] width 87 height 9
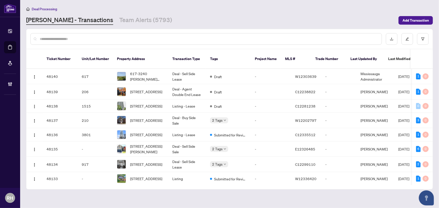
click at [95, 32] on div at bounding box center [229, 39] width 406 height 20
click at [106, 27] on main "Deal Processing RAHR - Transactions Team Alerts (5793) Add Transaction Ticket N…" at bounding box center [229, 104] width 419 height 208
click at [119, 20] on link "Team Alerts (5793)" at bounding box center [145, 20] width 53 height 9
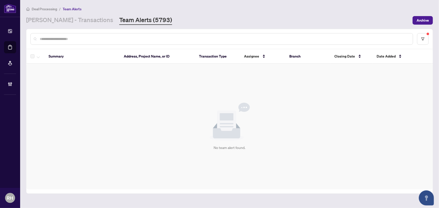
click at [71, 15] on div "Deal Processing / Team Alerts RAHR - Transactions Team Alerts (5793) Archive" at bounding box center [229, 15] width 407 height 19
click at [63, 18] on link "RAHR - Transactions" at bounding box center [69, 20] width 87 height 9
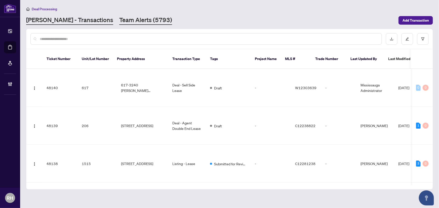
click at [119, 23] on link "Team Alerts (5793)" at bounding box center [145, 20] width 53 height 9
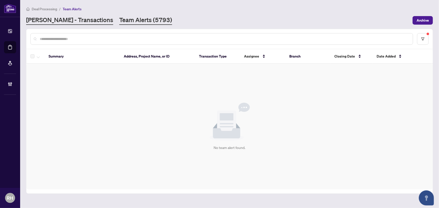
click at [72, 21] on link "RAHR - Transactions" at bounding box center [69, 20] width 87 height 9
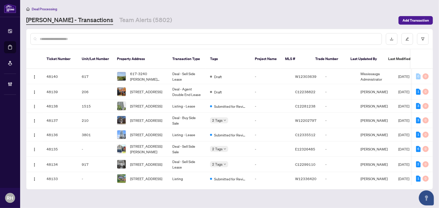
click at [114, 26] on main "Deal Processing RAHR - Transactions Team Alerts (5802) Add Transaction Ticket N…" at bounding box center [229, 104] width 419 height 208
click at [129, 19] on link "Team Alerts (5802)" at bounding box center [145, 20] width 53 height 9
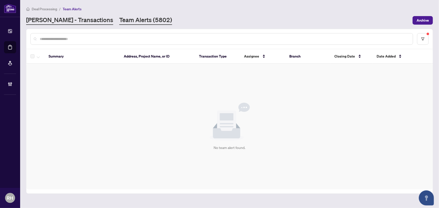
click at [71, 16] on link "RAHR - Transactions" at bounding box center [69, 20] width 87 height 9
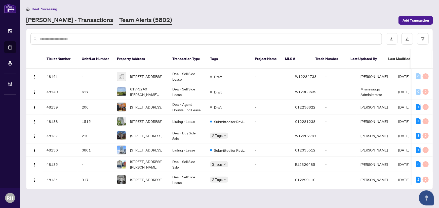
click at [119, 21] on link "Team Alerts (5802)" at bounding box center [145, 20] width 53 height 9
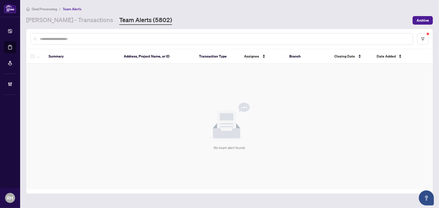
click at [424, 30] on div at bounding box center [229, 39] width 406 height 20
click at [424, 39] on icon "filter" at bounding box center [423, 39] width 4 height 4
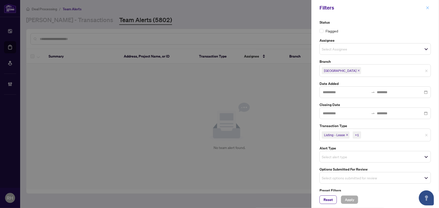
click at [428, 8] on icon "close" at bounding box center [427, 7] width 3 height 3
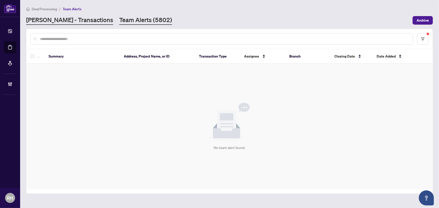
click at [62, 22] on link "RAHR - Transactions" at bounding box center [69, 20] width 87 height 9
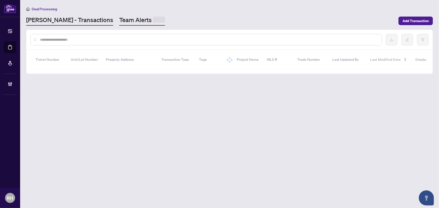
click at [119, 19] on link "Team Alerts" at bounding box center [142, 21] width 46 height 10
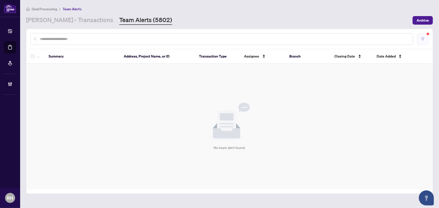
click at [420, 42] on button "button" at bounding box center [423, 39] width 12 height 12
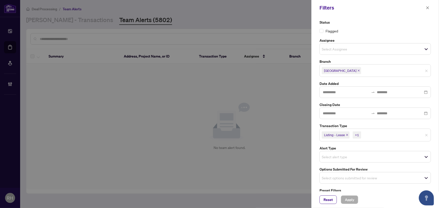
click at [136, 23] on div at bounding box center [219, 104] width 439 height 208
click at [425, 8] on button "button" at bounding box center [427, 8] width 7 height 6
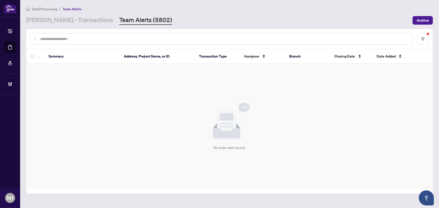
click at [56, 25] on main "Deal Processing / Team Alerts RAHR - Transactions Team Alerts (5802) Archive Su…" at bounding box center [229, 104] width 419 height 208
click at [57, 25] on main "Deal Processing / Team Alerts RAHR - Transactions Team Alerts (5802) Archive Su…" at bounding box center [229, 104] width 419 height 208
click at [61, 20] on link "RAHR - Transactions" at bounding box center [69, 20] width 87 height 9
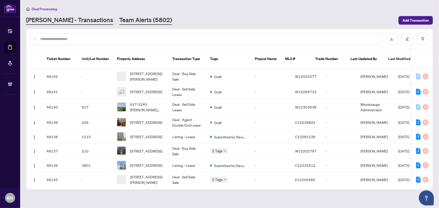
click at [119, 18] on link "Team Alerts (5802)" at bounding box center [145, 20] width 53 height 9
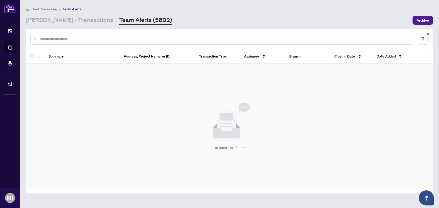
click at [70, 7] on span "Team Alerts" at bounding box center [72, 9] width 19 height 5
click at [71, 21] on link "RAHR - Transactions" at bounding box center [69, 20] width 87 height 9
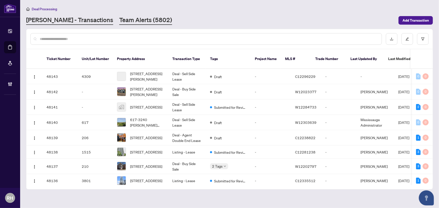
click at [119, 22] on link "Team Alerts (5802)" at bounding box center [145, 20] width 53 height 9
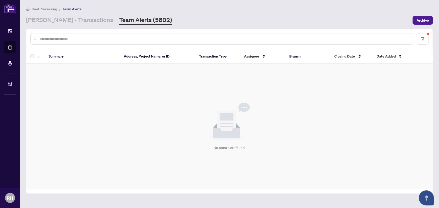
click at [55, 10] on span "Deal Processing" at bounding box center [44, 9] width 25 height 5
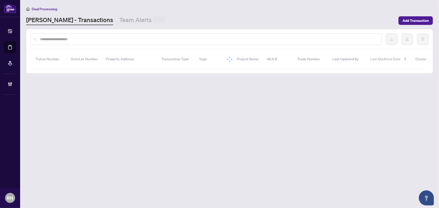
click at [63, 23] on link "RAHR - Transactions" at bounding box center [69, 20] width 87 height 9
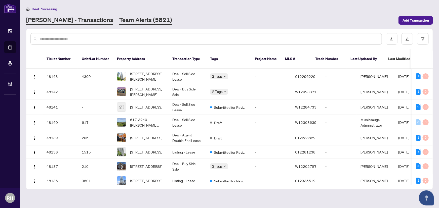
click at [119, 17] on link "Team Alerts (5821)" at bounding box center [145, 20] width 53 height 9
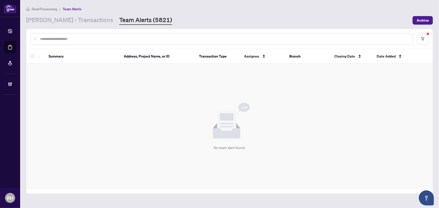
click at [119, 22] on link "Team Alerts (5821)" at bounding box center [145, 20] width 53 height 9
click at [69, 24] on link "RAHR - Transactions" at bounding box center [69, 20] width 87 height 9
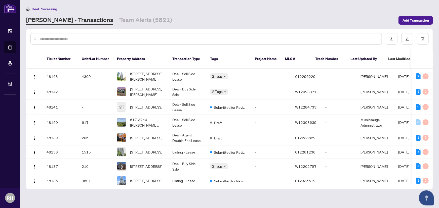
click at [118, 27] on main "Deal Processing RAHR - Transactions Team Alerts (5821) Add Transaction Ticket N…" at bounding box center [229, 104] width 419 height 208
click at [127, 17] on link "Team Alerts (5821)" at bounding box center [145, 20] width 53 height 9
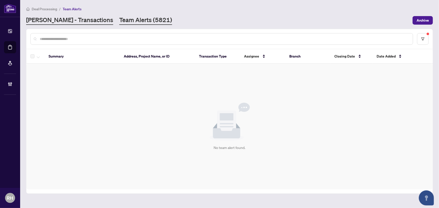
click at [56, 18] on link "RAHR - Transactions" at bounding box center [69, 20] width 87 height 9
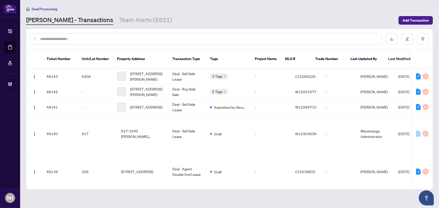
click at [124, 22] on link "Team Alerts (5821)" at bounding box center [145, 20] width 53 height 9
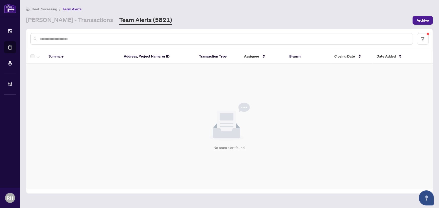
drag, startPoint x: 63, startPoint y: 32, endPoint x: 58, endPoint y: 30, distance: 6.0
click at [60, 31] on div at bounding box center [229, 39] width 406 height 20
click at [56, 25] on main "Deal Processing / Team Alerts RAHR - Transactions Team Alerts (5821) Archive Su…" at bounding box center [229, 104] width 419 height 208
click at [60, 21] on link "RAHR - Transactions" at bounding box center [69, 20] width 87 height 9
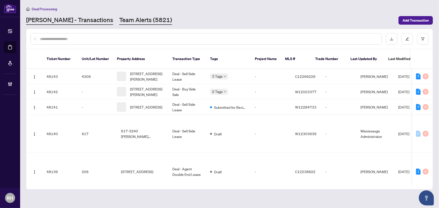
click at [119, 19] on link "Team Alerts (5821)" at bounding box center [145, 20] width 53 height 9
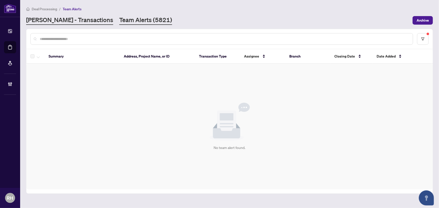
click at [53, 21] on link "RAHR - Transactions" at bounding box center [69, 20] width 87 height 9
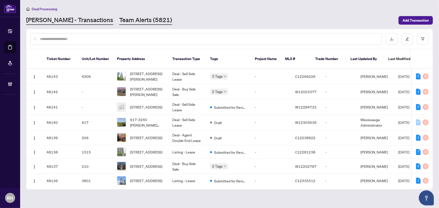
click at [133, 23] on link "Team Alerts (5821)" at bounding box center [145, 20] width 53 height 9
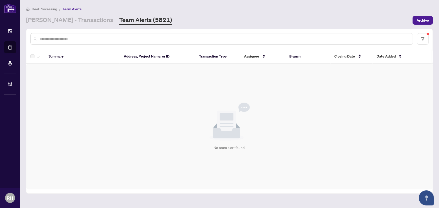
click at [65, 25] on main "Deal Processing / Team Alerts RAHR - Transactions Team Alerts (5821) Archive Su…" at bounding box center [229, 104] width 419 height 208
click at [68, 18] on link "RAHR - Transactions" at bounding box center [69, 20] width 87 height 9
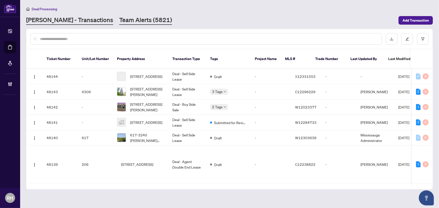
click at [125, 19] on link "Team Alerts (5821)" at bounding box center [145, 20] width 53 height 9
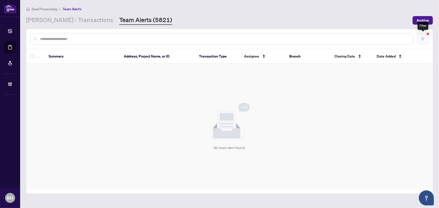
click at [421, 40] on icon "filter" at bounding box center [423, 39] width 4 height 4
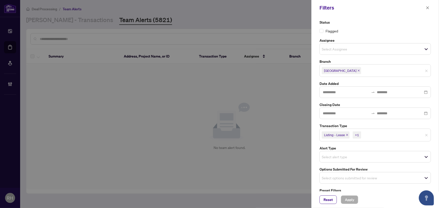
click at [357, 71] on icon "close" at bounding box center [358, 70] width 3 height 3
click at [345, 72] on input "search" at bounding box center [339, 70] width 35 height 6
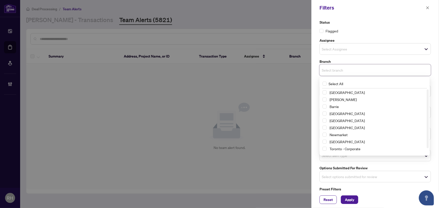
click at [346, 70] on input "search" at bounding box center [339, 70] width 35 height 6
click at [347, 90] on span "Richmond Hill" at bounding box center [376, 93] width 99 height 6
click at [364, 65] on div "Richmond Hill" at bounding box center [374, 70] width 111 height 13
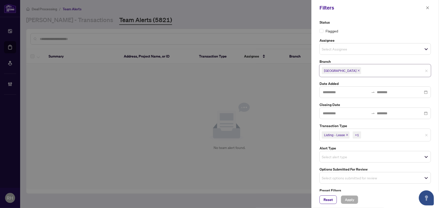
click at [347, 136] on icon "close" at bounding box center [347, 135] width 3 height 3
click at [336, 134] on icon "close" at bounding box center [336, 135] width 3 height 3
click at [365, 135] on span "Select transaction type" at bounding box center [375, 134] width 111 height 7
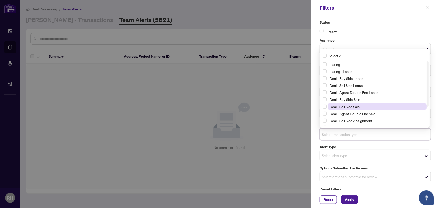
scroll to position [27, 0]
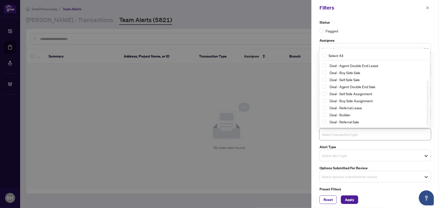
click at [347, 156] on input "search" at bounding box center [339, 156] width 35 height 6
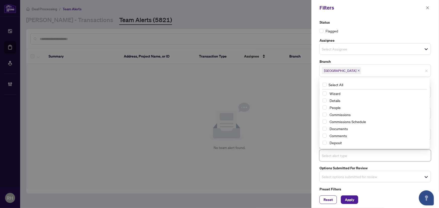
scroll to position [13, 0]
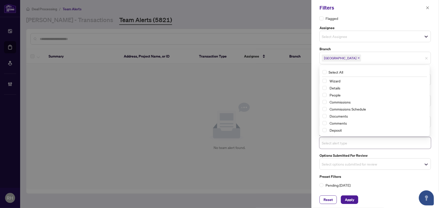
click at [369, 159] on div "Select options submitted for review" at bounding box center [374, 164] width 111 height 12
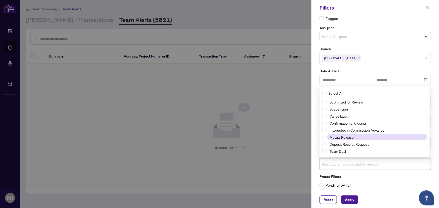
click at [345, 136] on span "Mutual Release" at bounding box center [342, 137] width 24 height 5
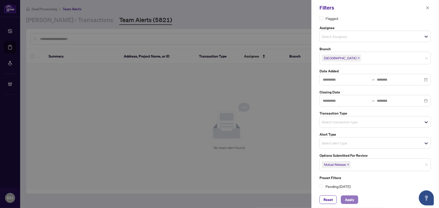
click at [352, 200] on span "Apply" at bounding box center [349, 200] width 9 height 8
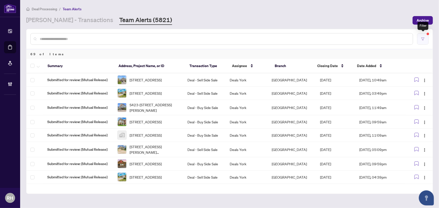
click at [419, 34] on button "button" at bounding box center [423, 39] width 12 height 12
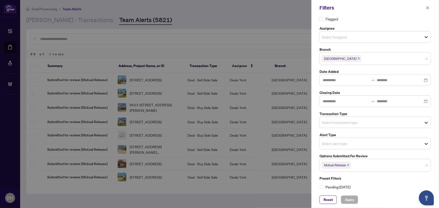
click at [349, 164] on icon "close" at bounding box center [348, 165] width 3 height 3
click at [344, 124] on input "search" at bounding box center [339, 122] width 35 height 6
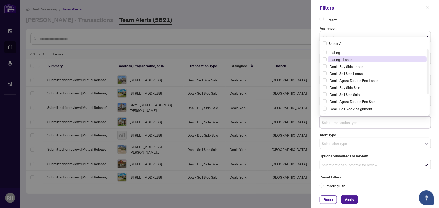
click at [345, 61] on span "Listing - Lease" at bounding box center [341, 59] width 23 height 5
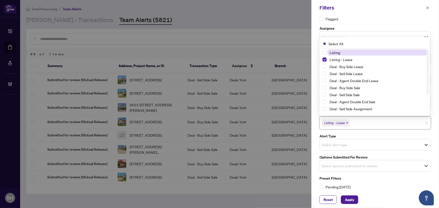
click at [345, 50] on span "Listing" at bounding box center [376, 53] width 99 height 6
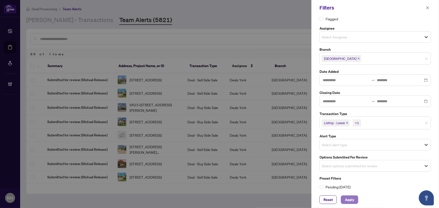
click at [351, 201] on span "Apply" at bounding box center [349, 200] width 9 height 8
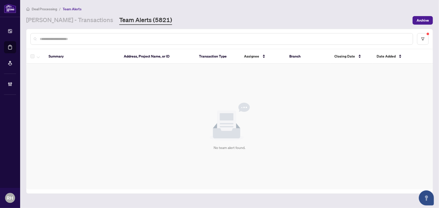
click at [43, 14] on div "Deal Processing / Team Alerts RAHR - Transactions Team Alerts (5821) Archive" at bounding box center [229, 15] width 407 height 19
click at [60, 19] on link "RAHR - Transactions" at bounding box center [69, 20] width 87 height 9
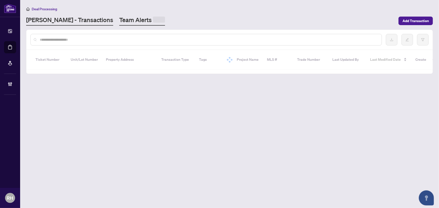
click at [119, 20] on link "Team Alerts" at bounding box center [142, 21] width 46 height 10
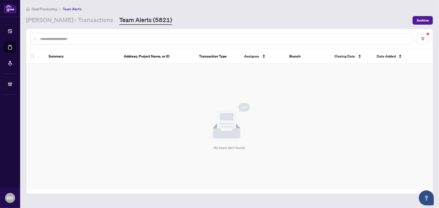
click at [66, 122] on div "No team alert found." at bounding box center [229, 127] width 406 height 126
click at [176, 131] on div "No team alert found." at bounding box center [229, 127] width 406 height 126
click at [62, 21] on link "RAHR - Transactions" at bounding box center [69, 20] width 87 height 9
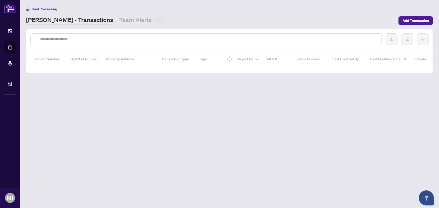
click at [111, 10] on div "Deal Processing" at bounding box center [229, 9] width 407 height 6
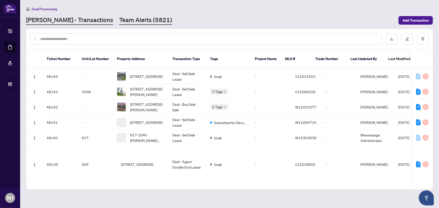
click at [119, 20] on link "Team Alerts (5821)" at bounding box center [145, 20] width 53 height 9
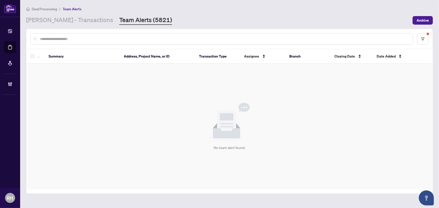
click at [67, 15] on div "Deal Processing / Team Alerts RAHR - Transactions Team Alerts (5821) Archive" at bounding box center [229, 15] width 407 height 19
click at [70, 21] on link "RAHR - Transactions" at bounding box center [69, 20] width 87 height 9
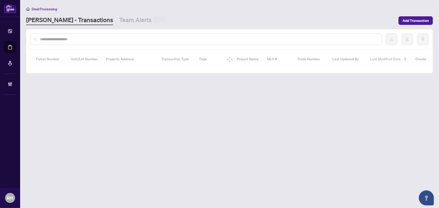
click at [136, 14] on div "Deal Processing RAHR - Transactions Team Alerts Add Transaction" at bounding box center [229, 15] width 407 height 19
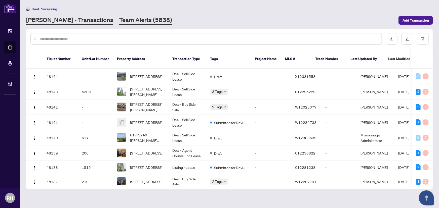
click at [119, 23] on link "Team Alerts (5838)" at bounding box center [145, 20] width 53 height 9
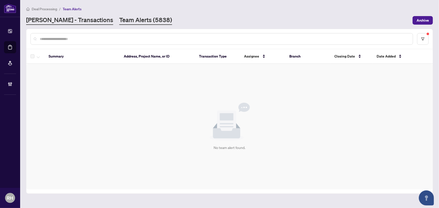
click at [56, 20] on link "RAHR - Transactions" at bounding box center [69, 20] width 87 height 9
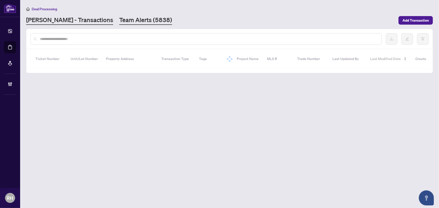
click at [136, 19] on link "Team Alerts (5838)" at bounding box center [145, 20] width 53 height 9
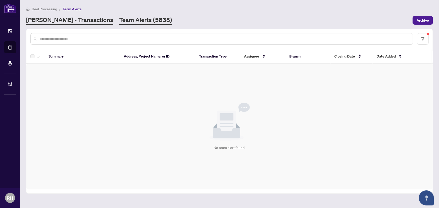
click at [71, 21] on link "RAHR - Transactions" at bounding box center [69, 20] width 87 height 9
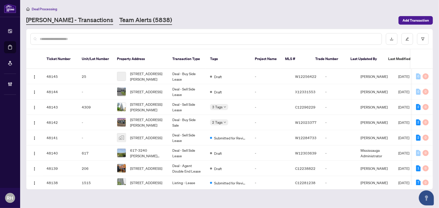
click at [136, 16] on link "Team Alerts (5838)" at bounding box center [145, 20] width 53 height 9
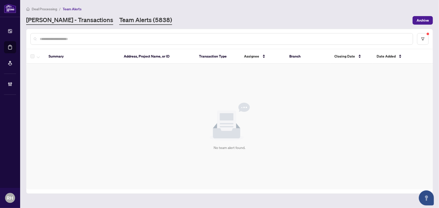
click at [51, 19] on link "RAHR - Transactions" at bounding box center [69, 20] width 87 height 9
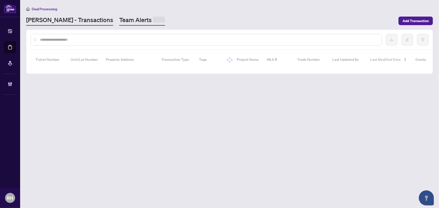
click at [119, 17] on link "Team Alerts" at bounding box center [142, 21] width 46 height 10
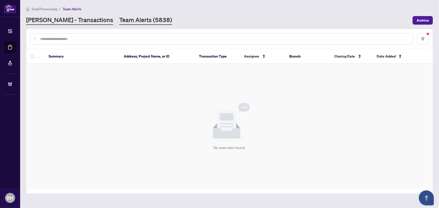
click at [75, 21] on link "RAHR - Transactions" at bounding box center [69, 20] width 87 height 9
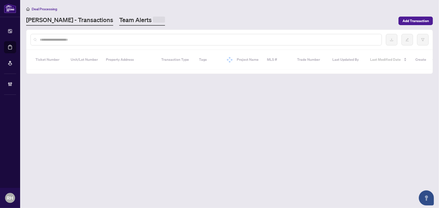
click at [119, 18] on link "Team Alerts" at bounding box center [142, 21] width 46 height 10
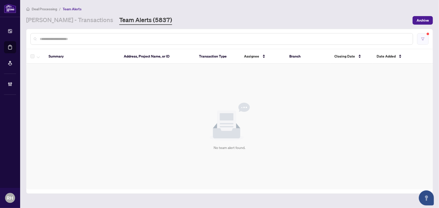
click at [427, 41] on button "button" at bounding box center [423, 39] width 12 height 12
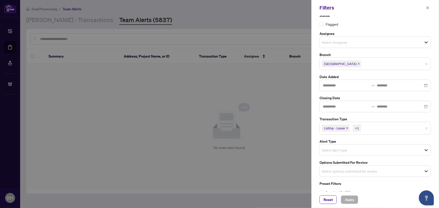
scroll to position [13, 0]
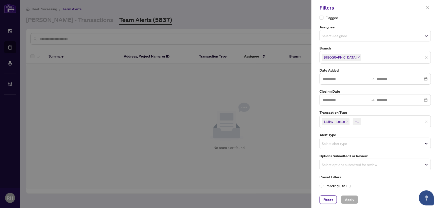
click at [347, 121] on icon "close" at bounding box center [347, 122] width 2 height 2
click at [337, 121] on icon "close" at bounding box center [336, 121] width 3 height 3
click at [341, 161] on input "search" at bounding box center [339, 164] width 35 height 6
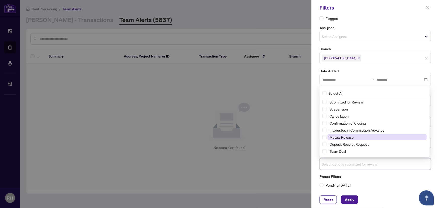
click at [347, 137] on span "Mutual Release" at bounding box center [342, 137] width 24 height 5
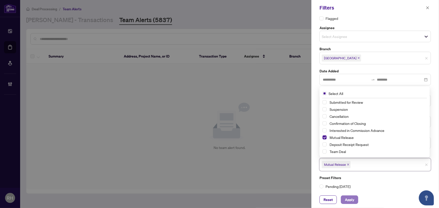
click at [357, 202] on button "Apply" at bounding box center [349, 200] width 17 height 9
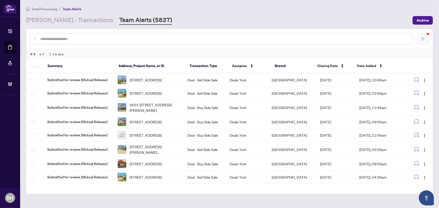
click at [426, 42] on button "button" at bounding box center [423, 39] width 12 height 12
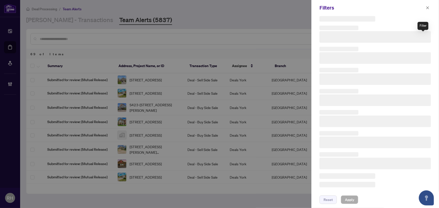
scroll to position [12, 0]
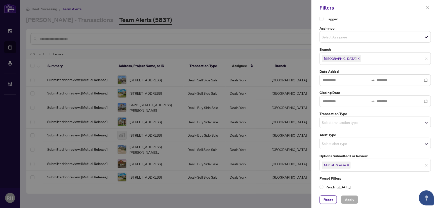
click at [349, 164] on icon "close" at bounding box center [348, 165] width 3 height 3
click at [351, 122] on input "search" at bounding box center [339, 122] width 35 height 6
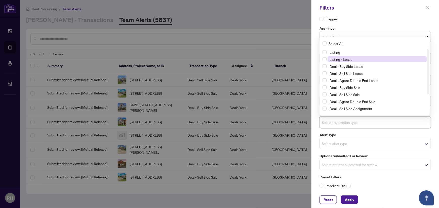
drag, startPoint x: 357, startPoint y: 63, endPoint x: 362, endPoint y: 60, distance: 6.0
click at [362, 60] on div "Listing Listing - Lease Deal - Buy Side Lease Deal - Sell Side Lease Deal - Age…" at bounding box center [374, 87] width 108 height 77
click at [362, 60] on span "Listing - Lease" at bounding box center [376, 59] width 99 height 6
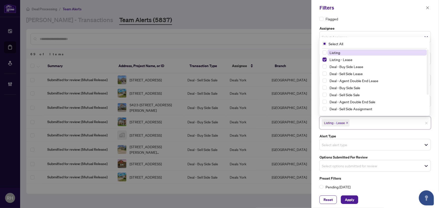
click at [362, 50] on span "Listing" at bounding box center [376, 53] width 99 height 6
click at [353, 200] on span "Apply" at bounding box center [349, 200] width 9 height 8
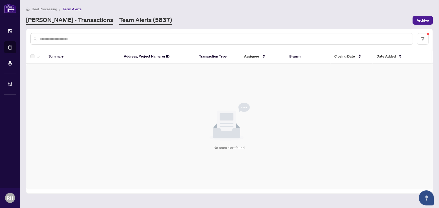
click at [62, 17] on link "RAHR - Transactions" at bounding box center [69, 20] width 87 height 9
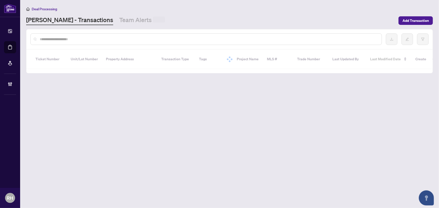
click at [69, 40] on input "text" at bounding box center [209, 39] width 338 height 6
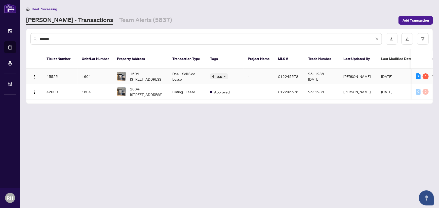
type input "*******"
click at [293, 73] on td "C12245578" at bounding box center [289, 76] width 30 height 15
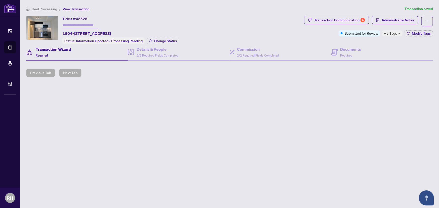
type input "**********"
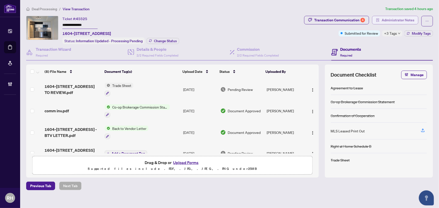
click at [387, 18] on span "Administrator Notes" at bounding box center [398, 20] width 33 height 8
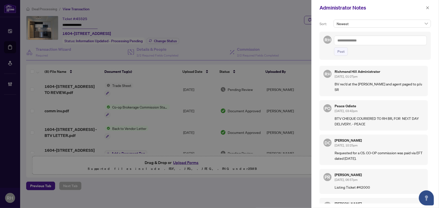
click at [377, 37] on textarea at bounding box center [380, 41] width 93 height 10
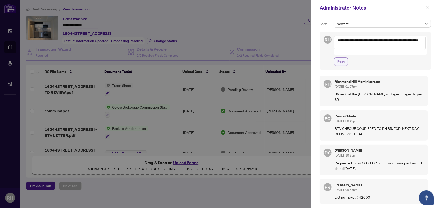
type textarea "**********"
click at [342, 58] on span "Post" at bounding box center [340, 62] width 7 height 8
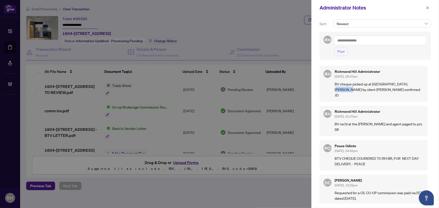
drag, startPoint x: 411, startPoint y: 86, endPoint x: 402, endPoint y: 85, distance: 8.9
click at [402, 85] on p "BV cheque picked up at RH branch by client Igor ID confirmed JD" at bounding box center [379, 89] width 89 height 17
click at [425, 7] on button "button" at bounding box center [427, 8] width 7 height 6
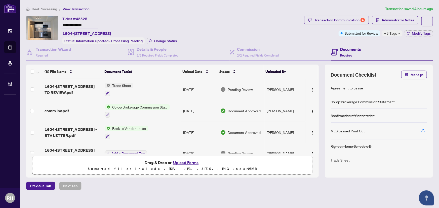
click at [49, 8] on span "Deal Processing" at bounding box center [44, 9] width 25 height 5
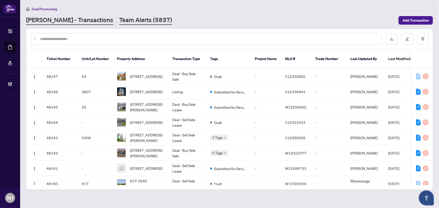
click at [119, 23] on link "Team Alerts (5837)" at bounding box center [145, 20] width 53 height 9
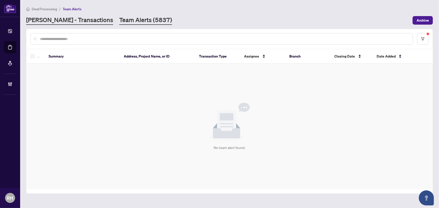
click at [70, 19] on link "RAHR - Transactions" at bounding box center [69, 20] width 87 height 9
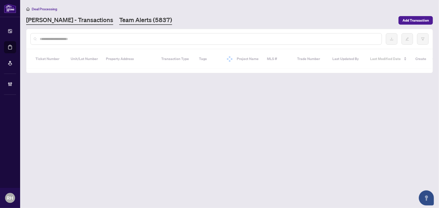
click at [119, 19] on link "Team Alerts (5837)" at bounding box center [145, 20] width 53 height 9
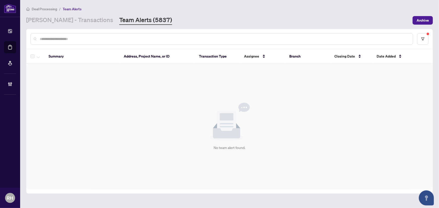
click at [70, 13] on div "Deal Processing / Team Alerts RAHR - Transactions Team Alerts (5837) Archive" at bounding box center [229, 15] width 407 height 19
click at [70, 23] on link "RAHR - Transactions" at bounding box center [69, 20] width 87 height 9
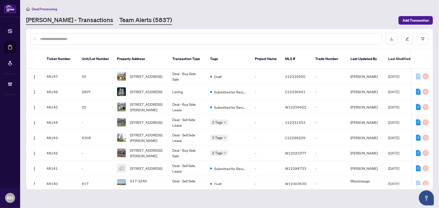
click at [119, 22] on link "Team Alerts (5837)" at bounding box center [145, 20] width 53 height 9
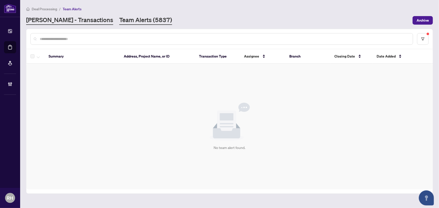
click at [66, 19] on link "RAHR - Transactions" at bounding box center [69, 20] width 87 height 9
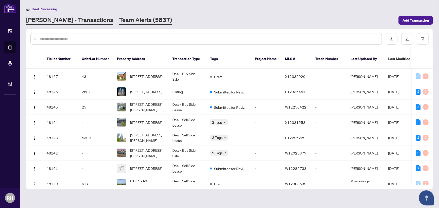
click at [119, 20] on link "Team Alerts (5837)" at bounding box center [145, 20] width 53 height 9
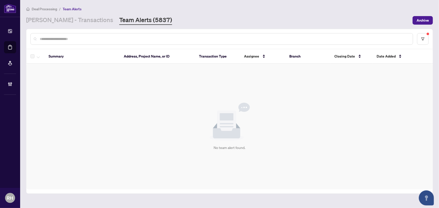
click at [61, 12] on div "Deal Processing / Team Alerts RAHR - Transactions Team Alerts (5837) Archive" at bounding box center [229, 15] width 407 height 19
click at [63, 21] on link "RAHR - Transactions" at bounding box center [69, 20] width 87 height 9
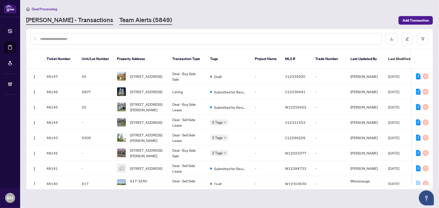
click at [131, 20] on link "Team Alerts (5849)" at bounding box center [145, 20] width 53 height 9
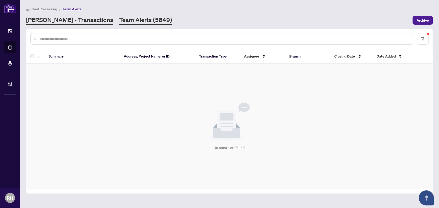
click at [58, 23] on link "RAHR - Transactions" at bounding box center [69, 20] width 87 height 9
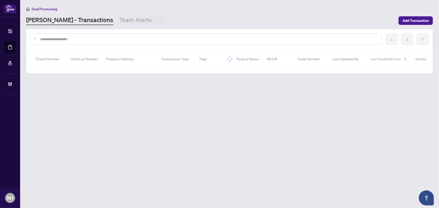
click at [137, 31] on div at bounding box center [229, 39] width 406 height 20
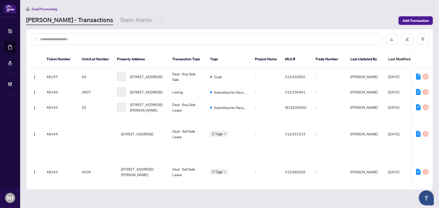
click at [98, 14] on div "Deal Processing RAHR - Transactions Team Alerts Add Transaction" at bounding box center [229, 15] width 407 height 19
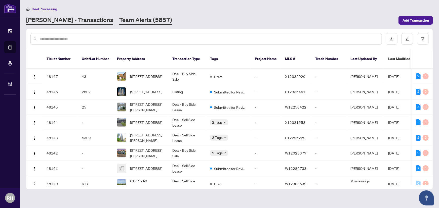
click at [119, 22] on link "Team Alerts (5857)" at bounding box center [145, 20] width 53 height 9
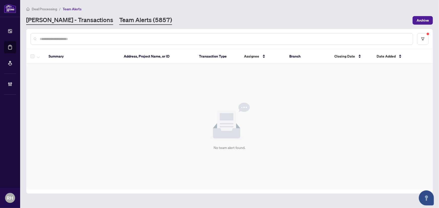
click at [64, 21] on link "RAHR - Transactions" at bounding box center [69, 20] width 87 height 9
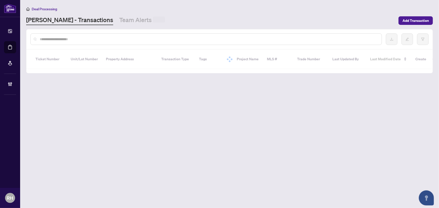
click at [119, 20] on link "Team Alerts" at bounding box center [142, 20] width 46 height 9
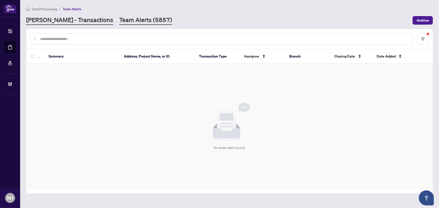
click at [60, 21] on link "RAHR - Transactions" at bounding box center [69, 20] width 87 height 9
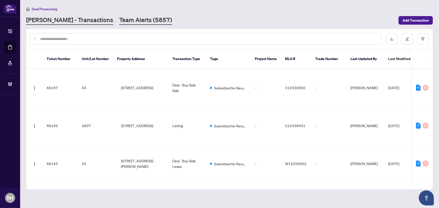
click at [119, 20] on link "Team Alerts (5857)" at bounding box center [145, 20] width 53 height 9
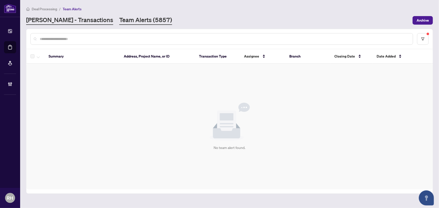
click at [66, 20] on link "RAHR - Transactions" at bounding box center [69, 20] width 87 height 9
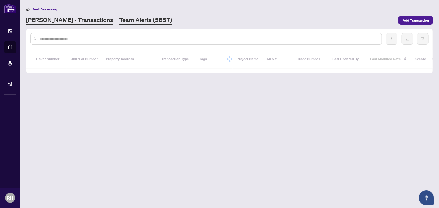
click at [119, 21] on link "Team Alerts (5857)" at bounding box center [145, 20] width 53 height 9
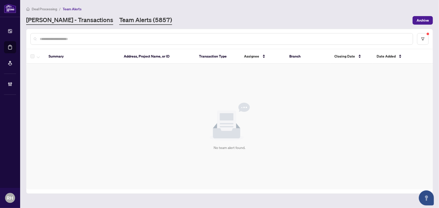
click at [78, 18] on link "RAHR - Transactions" at bounding box center [69, 20] width 87 height 9
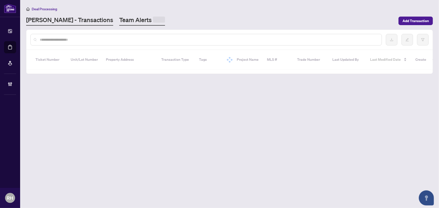
click at [102, 25] on main "Deal Processing RAHR - Transactions Team Alerts Add Transaction Ticket Number U…" at bounding box center [229, 104] width 419 height 208
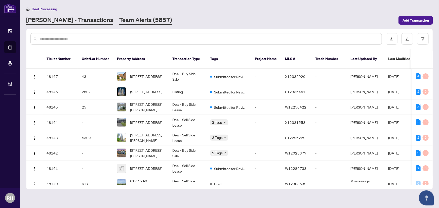
click at [119, 21] on link "Team Alerts (5857)" at bounding box center [145, 20] width 53 height 9
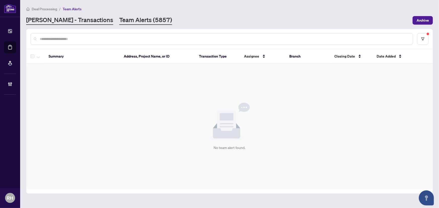
click at [70, 20] on link "RAHR - Transactions" at bounding box center [69, 20] width 87 height 9
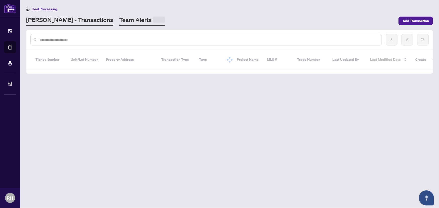
click at [120, 21] on link "Team Alerts" at bounding box center [142, 21] width 46 height 10
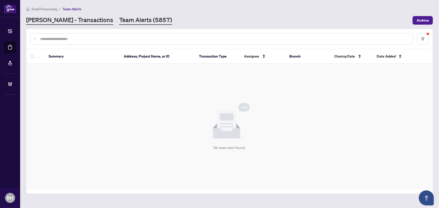
click at [76, 21] on link "RAHR - Transactions" at bounding box center [69, 20] width 87 height 9
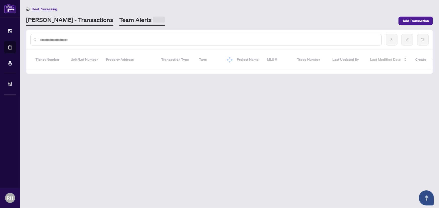
click at [119, 21] on link "Team Alerts" at bounding box center [142, 21] width 46 height 10
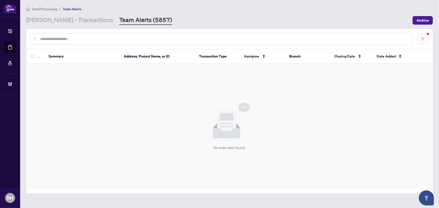
click at [421, 37] on button "button" at bounding box center [423, 39] width 12 height 12
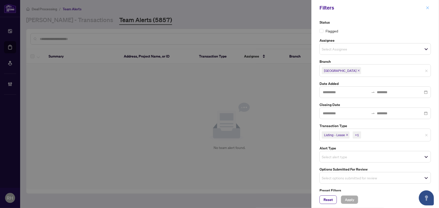
click at [428, 4] on span "button" at bounding box center [428, 8] width 4 height 8
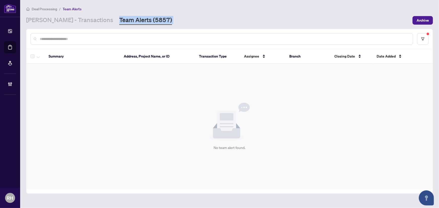
drag, startPoint x: 156, startPoint y: 34, endPoint x: 86, endPoint y: 19, distance: 72.1
click at [86, 19] on main "Deal Processing / Team Alerts RAHR - Transactions Team Alerts (5857) Archive Su…" at bounding box center [229, 104] width 419 height 208
click at [203, 21] on div "RAHR - Transactions Team Alerts (5857)" at bounding box center [217, 20] width 383 height 9
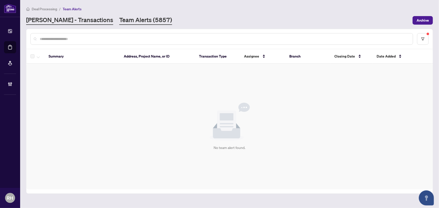
click at [65, 22] on link "RAHR - Transactions" at bounding box center [69, 20] width 87 height 9
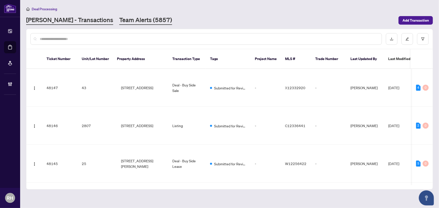
click at [119, 19] on link "Team Alerts (5857)" at bounding box center [145, 20] width 53 height 9
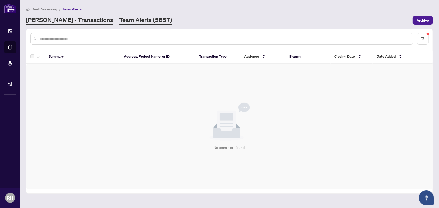
click at [80, 20] on link "RAHR - Transactions" at bounding box center [69, 20] width 87 height 9
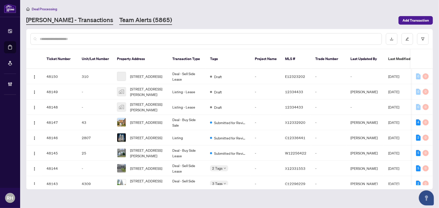
click at [119, 22] on link "Team Alerts (5865)" at bounding box center [145, 20] width 53 height 9
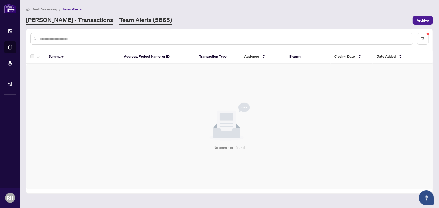
click at [48, 23] on link "RAHR - Transactions" at bounding box center [69, 20] width 87 height 9
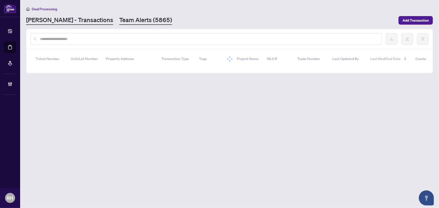
click at [119, 23] on link "Team Alerts (5865)" at bounding box center [145, 20] width 53 height 9
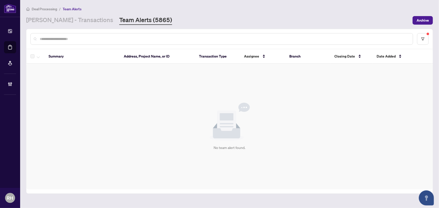
click at [58, 28] on main "Deal Processing / Team Alerts RAHR - Transactions Team Alerts (5865) Archive Su…" at bounding box center [229, 104] width 419 height 208
click at [62, 20] on link "RAHR - Transactions" at bounding box center [69, 20] width 87 height 9
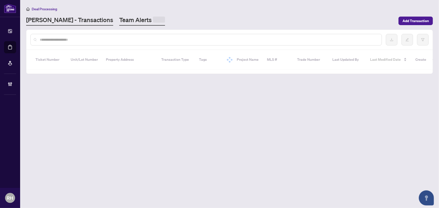
click at [119, 22] on link "Team Alerts" at bounding box center [142, 21] width 46 height 10
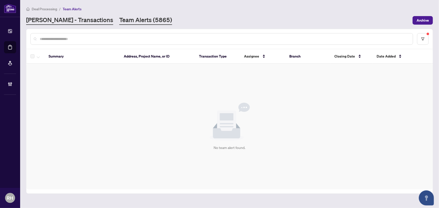
click at [53, 23] on link "RAHR - Transactions" at bounding box center [69, 20] width 87 height 9
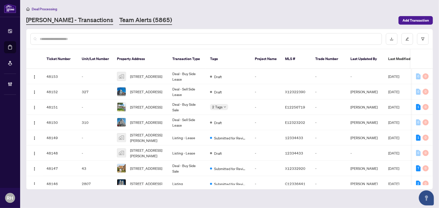
click at [119, 20] on link "Team Alerts (5865)" at bounding box center [145, 20] width 53 height 9
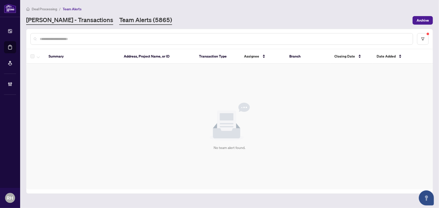
click at [47, 19] on link "RAHR - Transactions" at bounding box center [69, 20] width 87 height 9
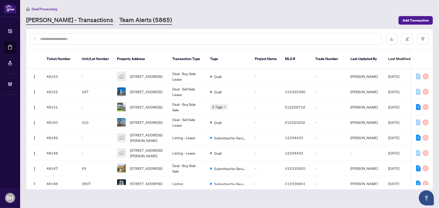
click at [119, 20] on link "Team Alerts (5865)" at bounding box center [145, 20] width 53 height 9
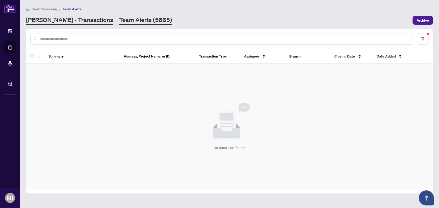
click at [48, 22] on link "RAHR - Transactions" at bounding box center [69, 20] width 87 height 9
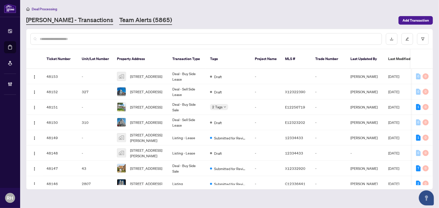
click at [120, 20] on link "Team Alerts (5865)" at bounding box center [145, 20] width 53 height 9
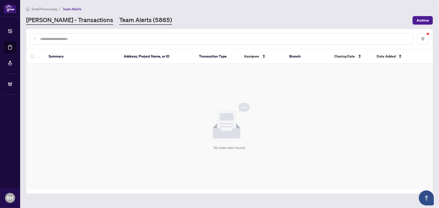
click at [60, 20] on link "RAHR - Transactions" at bounding box center [69, 20] width 87 height 9
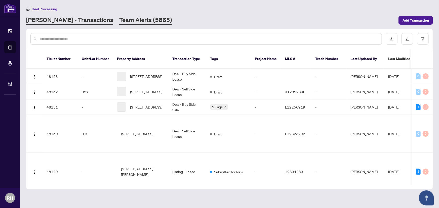
click at [119, 23] on link "Team Alerts (5865)" at bounding box center [145, 20] width 53 height 9
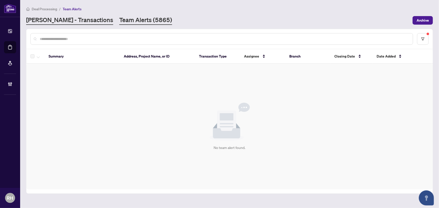
click at [53, 21] on link "RAHR - Transactions" at bounding box center [69, 20] width 87 height 9
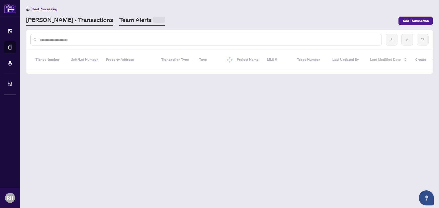
click at [119, 21] on link "Team Alerts" at bounding box center [142, 21] width 46 height 10
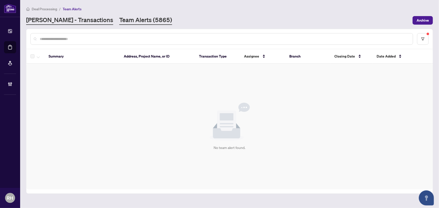
click at [45, 21] on link "RAHR - Transactions" at bounding box center [69, 20] width 87 height 9
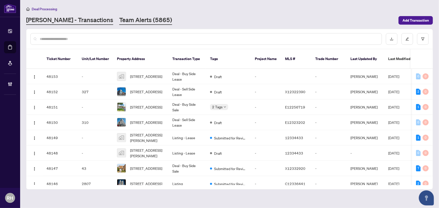
click at [119, 21] on link "Team Alerts (5865)" at bounding box center [145, 20] width 53 height 9
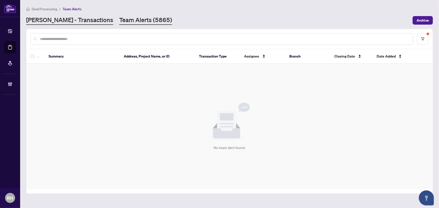
click at [63, 23] on link "RAHR - Transactions" at bounding box center [69, 20] width 87 height 9
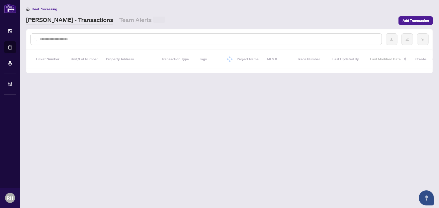
click at [134, 20] on div "RAHR - Transactions Team Alerts" at bounding box center [210, 20] width 369 height 9
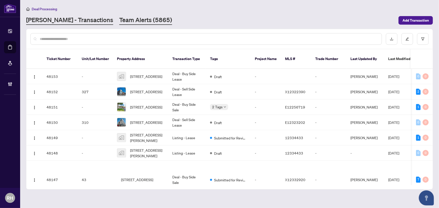
click at [129, 20] on link "Team Alerts (5865)" at bounding box center [145, 20] width 53 height 9
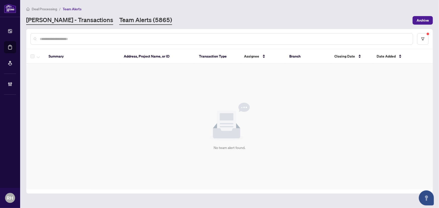
click at [63, 20] on link "RAHR - Transactions" at bounding box center [69, 20] width 87 height 9
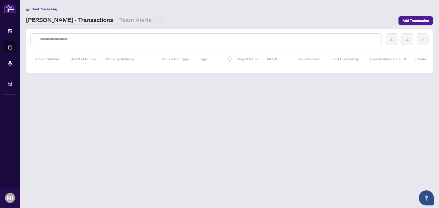
click at [64, 43] on div at bounding box center [205, 39] width 351 height 12
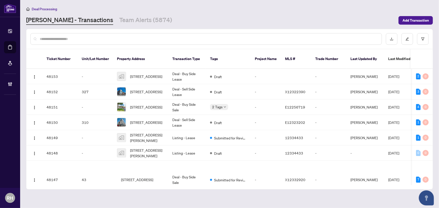
click at [60, 39] on input "text" at bounding box center [209, 39] width 338 height 6
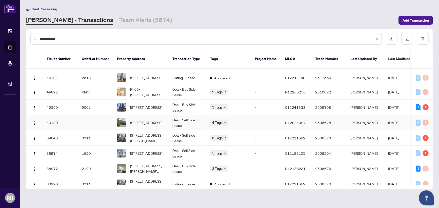
scroll to position [23, 0]
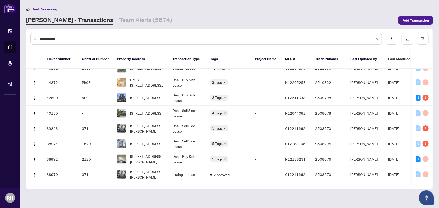
click at [75, 37] on input "**********" at bounding box center [207, 39] width 334 height 6
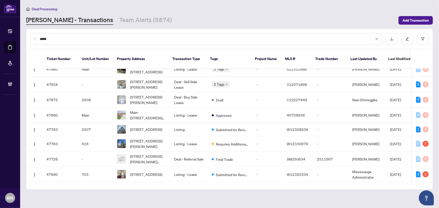
scroll to position [0, 0]
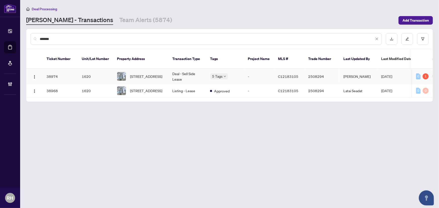
type input "*******"
click at [250, 75] on td "-" at bounding box center [259, 76] width 30 height 15
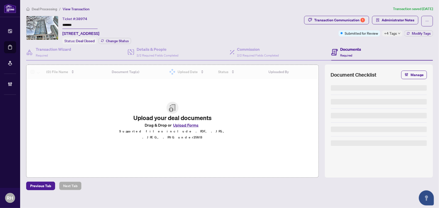
click at [390, 23] on span "Administrator Notes" at bounding box center [398, 20] width 33 height 8
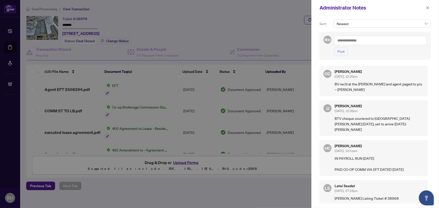
click at [392, 38] on textarea at bounding box center [380, 41] width 93 height 10
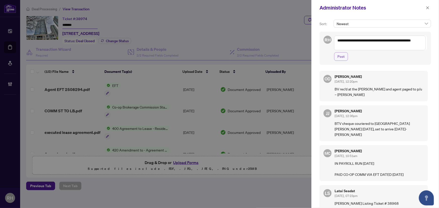
type textarea "**********"
click at [338, 54] on span "Post" at bounding box center [340, 57] width 7 height 8
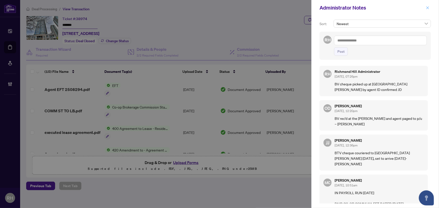
click at [425, 8] on button "button" at bounding box center [427, 8] width 7 height 6
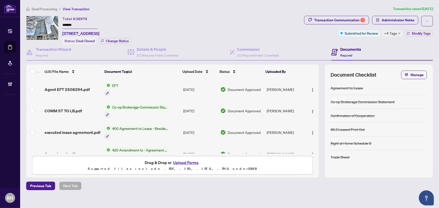
click at [38, 10] on span "Deal Processing" at bounding box center [44, 9] width 25 height 5
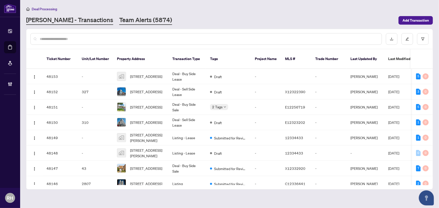
click at [130, 23] on link "Team Alerts (5874)" at bounding box center [145, 20] width 53 height 9
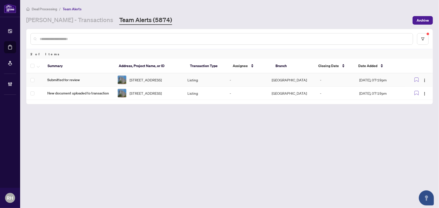
click at [94, 84] on td "Submitted for review" at bounding box center [78, 79] width 70 height 13
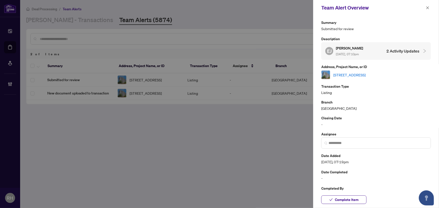
click at [365, 74] on link "624-25 Austin Dr, Markham, Ontario L3R 8H4, Canada" at bounding box center [349, 75] width 32 height 6
click at [352, 199] on span "Complete Item" at bounding box center [347, 200] width 24 height 8
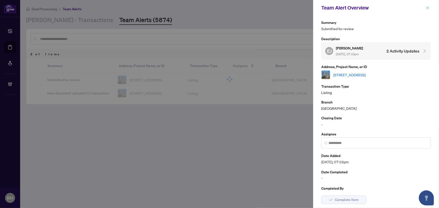
click at [428, 7] on icon "close" at bounding box center [428, 8] width 4 height 4
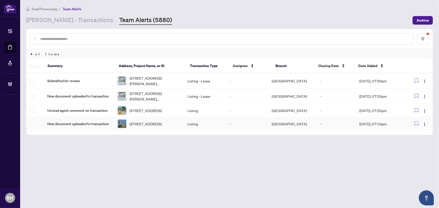
click at [88, 127] on span "New document uploaded to transaction" at bounding box center [78, 124] width 62 height 6
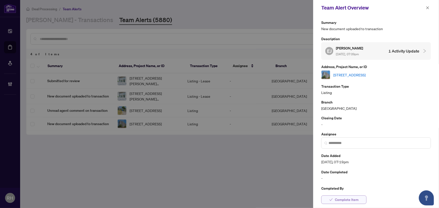
click at [344, 204] on button "Complete Item" at bounding box center [343, 200] width 45 height 9
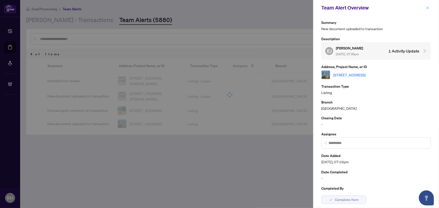
click at [427, 8] on icon "close" at bounding box center [427, 7] width 3 height 3
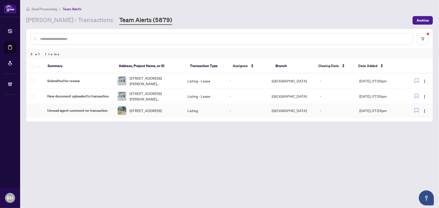
click at [90, 112] on span "Unread agent comment on transaction" at bounding box center [78, 111] width 62 height 6
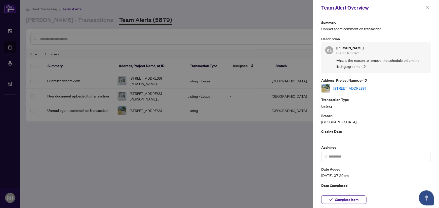
drag, startPoint x: 362, startPoint y: 80, endPoint x: 363, endPoint y: 90, distance: 9.8
click at [362, 80] on p "Address, Project Name, or ID" at bounding box center [376, 80] width 110 height 6
click at [363, 92] on div "101 Eastville Ave, Toronto, Ontario M1M 2N8, Canada" at bounding box center [376, 88] width 110 height 9
click at [363, 91] on div "101 Eastville Ave, Toronto, Ontario M1M 2N8, Canada" at bounding box center [376, 88] width 110 height 9
click at [363, 89] on link "101 Eastville Ave, Toronto, Ontario M1M 2N8, Canada" at bounding box center [349, 89] width 32 height 6
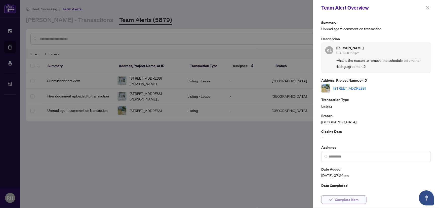
click at [361, 198] on button "Complete Item" at bounding box center [343, 200] width 45 height 9
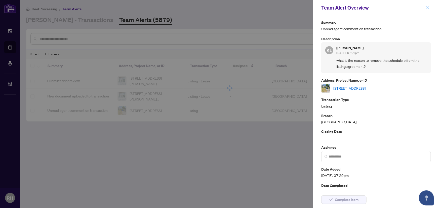
click at [426, 6] on icon "close" at bounding box center [428, 8] width 4 height 4
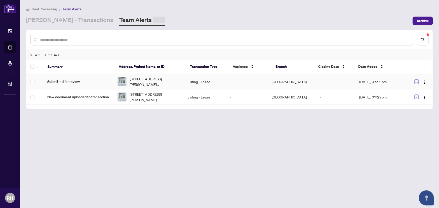
click at [77, 83] on span "Submitted for review" at bounding box center [78, 82] width 62 height 6
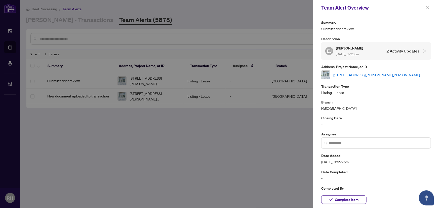
click at [355, 72] on link "[STREET_ADDRESS][PERSON_NAME][PERSON_NAME]" at bounding box center [376, 75] width 87 height 6
click at [428, 8] on icon "close" at bounding box center [427, 7] width 3 height 3
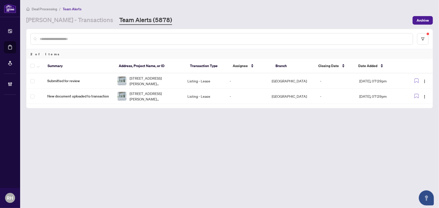
click at [27, 62] on th at bounding box center [34, 66] width 17 height 15
click at [35, 66] on div at bounding box center [35, 66] width 11 height 6
click at [38, 66] on icon "button" at bounding box center [38, 67] width 3 height 2
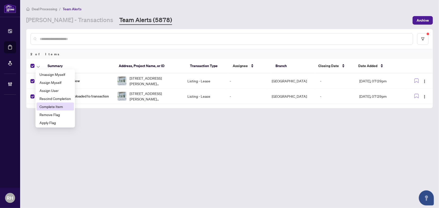
click at [70, 103] on li "Complete Item" at bounding box center [54, 107] width 37 height 8
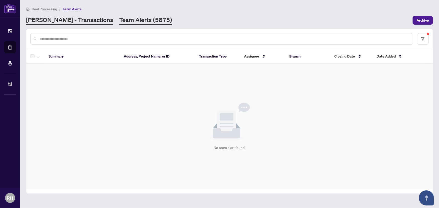
click at [68, 24] on link "RAHR - Transactions" at bounding box center [69, 20] width 87 height 9
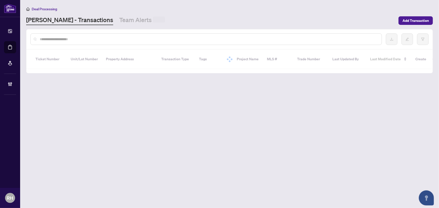
click at [62, 39] on input "text" at bounding box center [209, 39] width 338 height 6
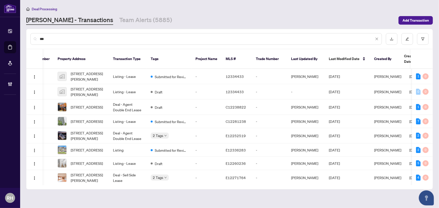
scroll to position [0, 64]
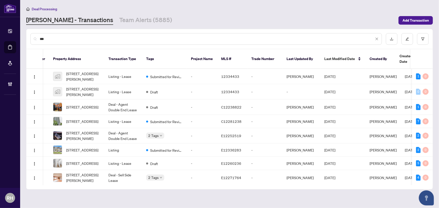
click at [87, 40] on input "**" at bounding box center [207, 39] width 334 height 6
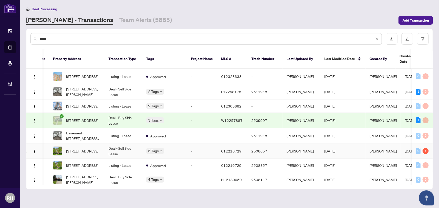
type input "*****"
click at [223, 149] on span "C12216729" at bounding box center [231, 151] width 20 height 5
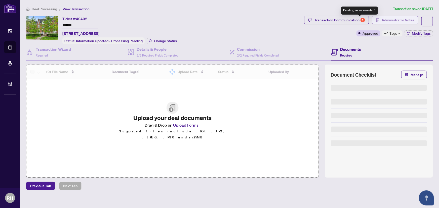
click at [382, 19] on span "Administrator Notes" at bounding box center [398, 20] width 33 height 8
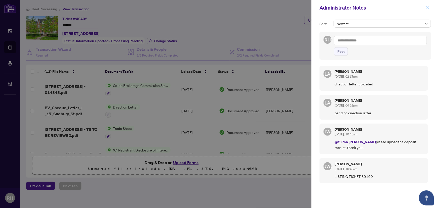
click at [430, 6] on button "button" at bounding box center [427, 8] width 7 height 6
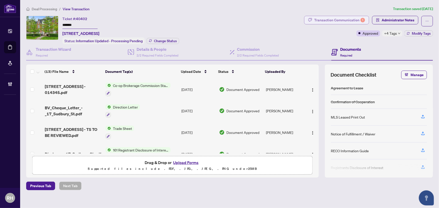
click at [347, 19] on div "Transaction Communication 1" at bounding box center [339, 20] width 51 height 8
type textarea "**********"
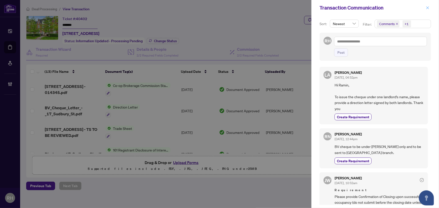
click at [425, 8] on button "button" at bounding box center [427, 8] width 7 height 6
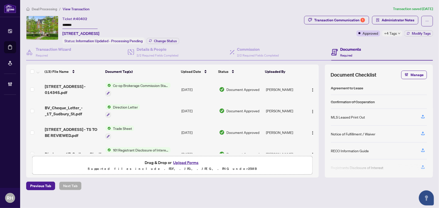
click at [171, 108] on td "Direction Letter" at bounding box center [141, 111] width 76 height 22
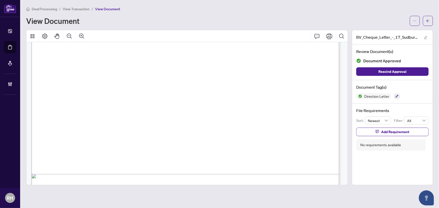
scroll to position [265, 0]
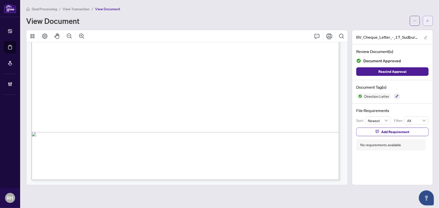
click at [428, 22] on span "button" at bounding box center [428, 21] width 4 height 8
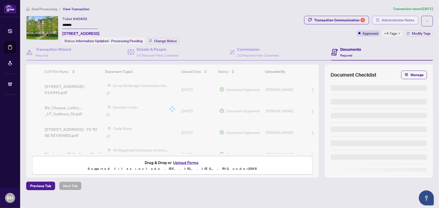
click at [382, 22] on span "Administrator Notes" at bounding box center [398, 20] width 33 height 8
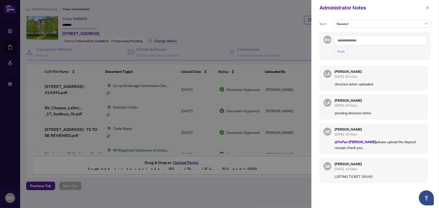
click at [368, 40] on textarea at bounding box center [380, 41] width 93 height 10
click at [430, 7] on button "button" at bounding box center [427, 8] width 7 height 6
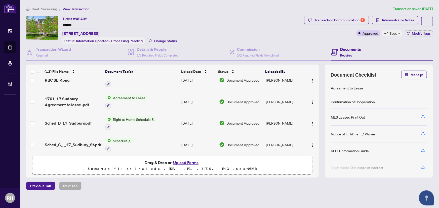
scroll to position [204, 0]
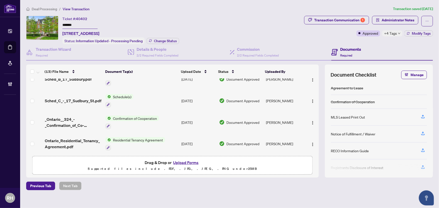
click at [386, 34] on span "+4 Tags" at bounding box center [390, 33] width 13 height 6
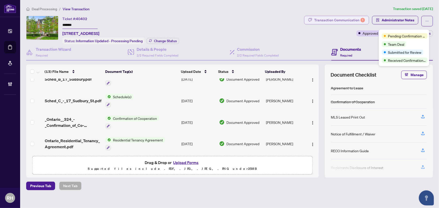
click at [339, 21] on div "Transaction Communication 1" at bounding box center [339, 20] width 51 height 8
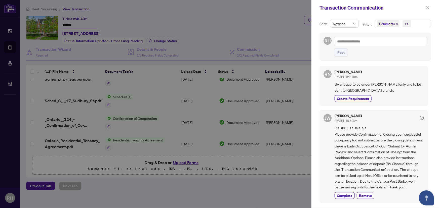
scroll to position [68, 0]
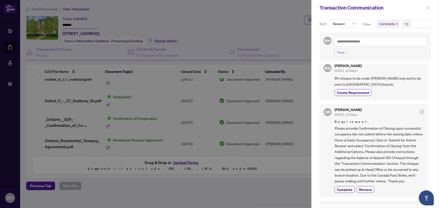
click at [427, 9] on icon "close" at bounding box center [428, 8] width 4 height 4
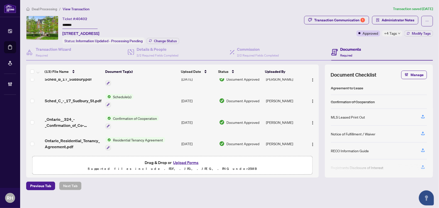
click at [397, 20] on span "Administrator Notes" at bounding box center [398, 20] width 33 height 8
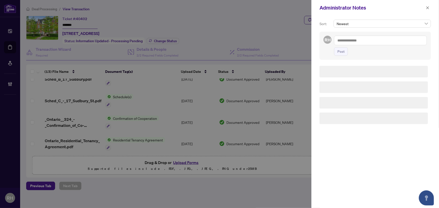
drag, startPoint x: 373, startPoint y: 35, endPoint x: 370, endPoint y: 38, distance: 4.6
click at [370, 38] on div "RH Post" at bounding box center [374, 46] width 111 height 28
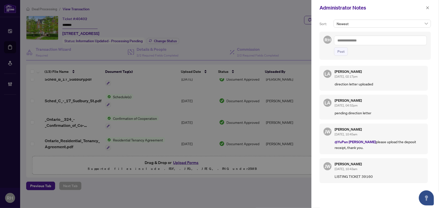
click at [368, 40] on textarea at bounding box center [380, 41] width 93 height 10
click at [367, 44] on span "RAHR Inqu iries" at bounding box center [367, 44] width 41 height 5
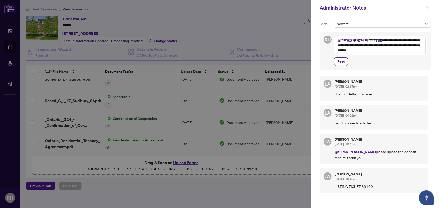
click at [351, 55] on textarea "**********" at bounding box center [380, 46] width 92 height 20
type textarea "**********"
click at [345, 58] on button "Post" at bounding box center [341, 61] width 14 height 9
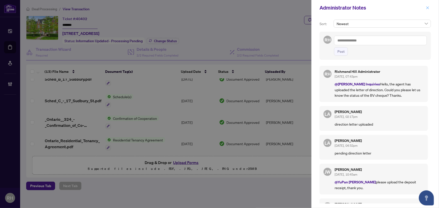
click at [429, 7] on icon "close" at bounding box center [428, 8] width 4 height 4
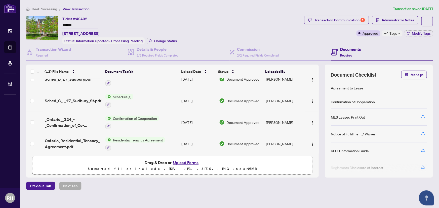
click at [36, 7] on span "Deal Processing" at bounding box center [44, 9] width 25 height 5
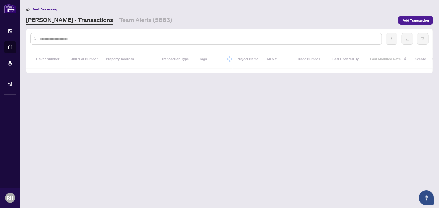
click at [101, 25] on main "Deal Processing RAHR - Transactions Team Alerts (5883) Add Transaction Ticket N…" at bounding box center [229, 104] width 419 height 208
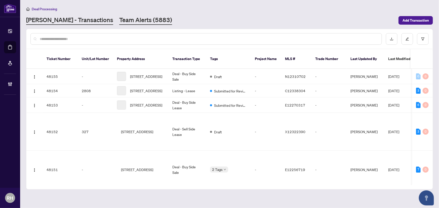
click at [119, 23] on link "Team Alerts (5883)" at bounding box center [145, 20] width 53 height 9
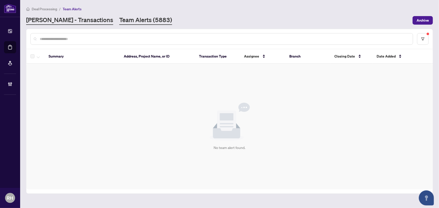
click at [58, 20] on link "RAHR - Transactions" at bounding box center [69, 20] width 87 height 9
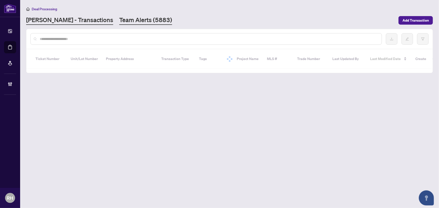
click at [119, 20] on link "Team Alerts (5883)" at bounding box center [145, 20] width 53 height 9
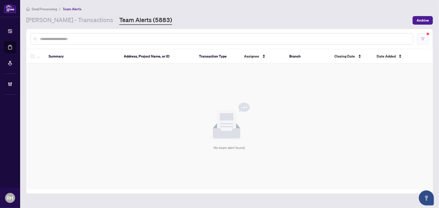
click at [423, 39] on icon "filter" at bounding box center [422, 38] width 3 height 3
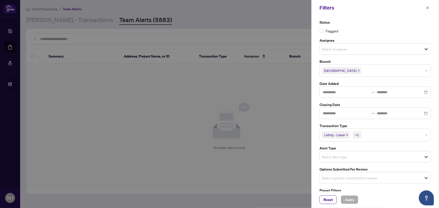
click at [347, 135] on span "Listing - Lease" at bounding box center [336, 135] width 28 height 7
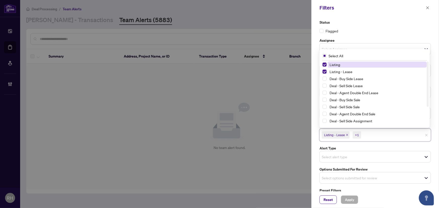
click at [348, 134] on icon "close" at bounding box center [347, 135] width 3 height 3
click at [337, 134] on icon "close" at bounding box center [336, 135] width 2 height 2
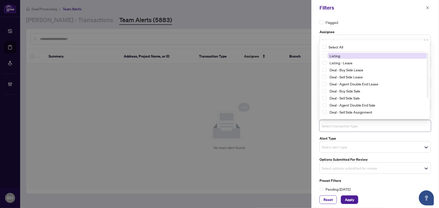
scroll to position [13, 0]
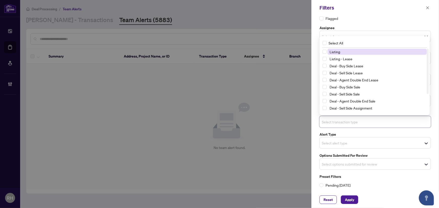
click at [348, 166] on input "search" at bounding box center [339, 164] width 35 height 6
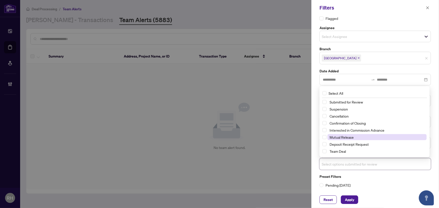
click at [348, 138] on span "Mutual Release" at bounding box center [342, 137] width 24 height 5
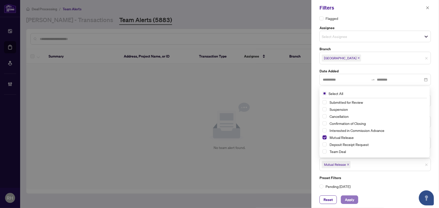
click at [349, 201] on span "Apply" at bounding box center [349, 200] width 9 height 8
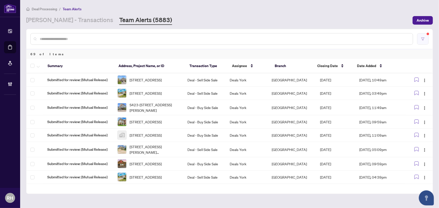
click at [423, 40] on icon "filter" at bounding box center [422, 38] width 3 height 3
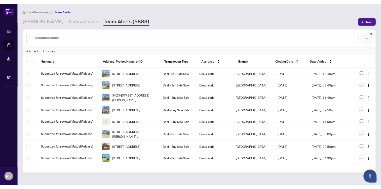
scroll to position [12, 0]
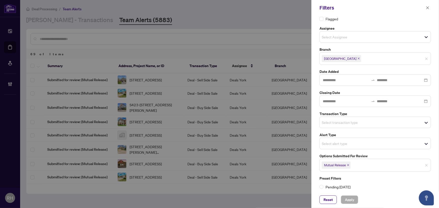
click at [347, 167] on span "Mutual Release" at bounding box center [336, 165] width 29 height 7
click at [349, 166] on span "Mutual Release" at bounding box center [336, 165] width 29 height 7
click at [350, 166] on span "Mutual Release" at bounding box center [336, 165] width 29 height 7
click at [350, 164] on span "Mutual Release" at bounding box center [336, 165] width 29 height 7
click at [349, 164] on icon "close" at bounding box center [348, 165] width 3 height 3
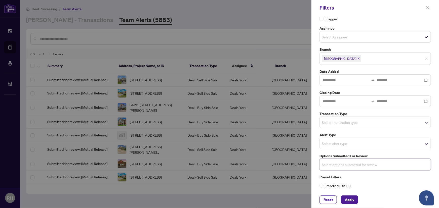
click at [341, 120] on input "search" at bounding box center [339, 122] width 35 height 6
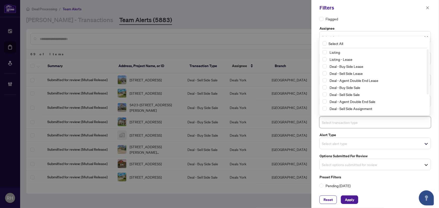
click at [352, 55] on div "Listing" at bounding box center [374, 52] width 104 height 6
click at [352, 51] on span "Listing" at bounding box center [376, 52] width 99 height 6
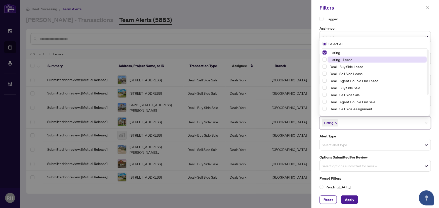
click at [352, 61] on span "Listing - Lease" at bounding box center [341, 59] width 23 height 5
click at [350, 196] on span "Apply" at bounding box center [349, 200] width 9 height 8
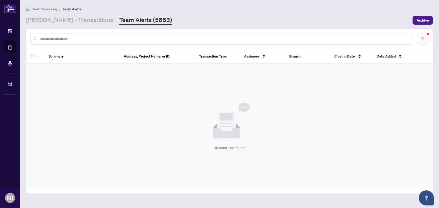
click at [422, 41] on button "button" at bounding box center [423, 39] width 12 height 12
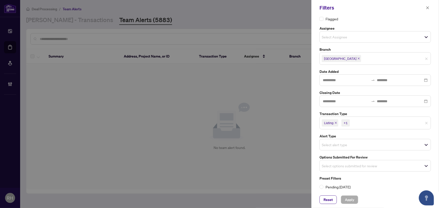
click at [427, 2] on div "Filters" at bounding box center [375, 8] width 128 height 16
click at [427, 3] on div "Filters" at bounding box center [375, 8] width 128 height 16
click at [427, 5] on span "button" at bounding box center [428, 8] width 4 height 8
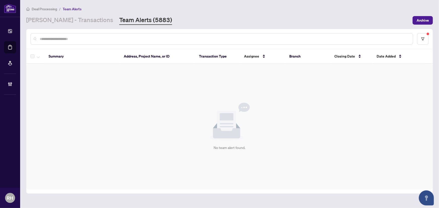
click at [72, 26] on main "Deal Processing / Team Alerts RAHR - Transactions Team Alerts (5883) Archive Su…" at bounding box center [229, 104] width 419 height 208
click at [71, 22] on link "RAHR - Transactions" at bounding box center [69, 20] width 87 height 9
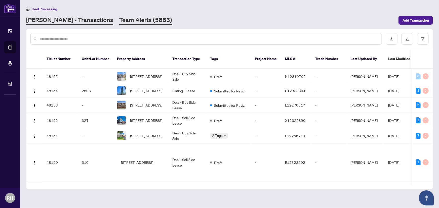
click at [119, 20] on link "Team Alerts (5883)" at bounding box center [145, 20] width 53 height 9
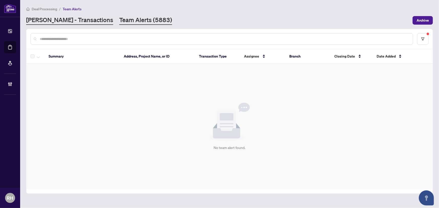
click at [70, 16] on link "RAHR - Transactions" at bounding box center [69, 20] width 87 height 9
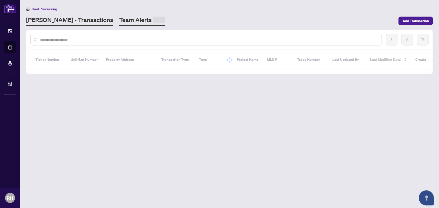
click at [120, 18] on link "Team Alerts" at bounding box center [142, 21] width 46 height 10
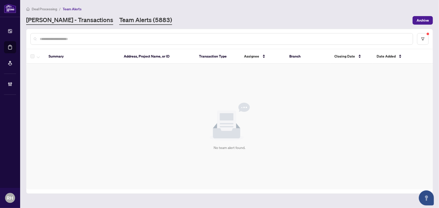
click at [75, 23] on link "RAHR - Transactions" at bounding box center [69, 20] width 87 height 9
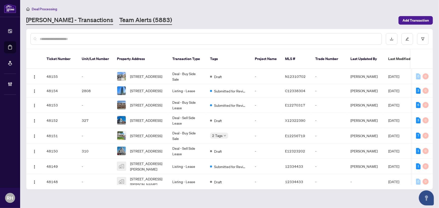
click at [119, 18] on link "Team Alerts (5883)" at bounding box center [145, 20] width 53 height 9
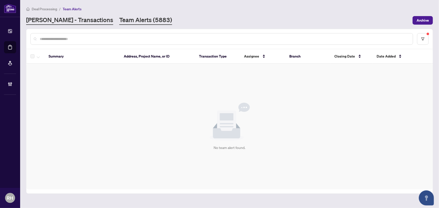
click at [58, 18] on link "RAHR - Transactions" at bounding box center [69, 20] width 87 height 9
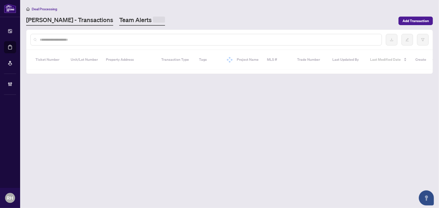
click at [119, 24] on link "Team Alerts" at bounding box center [142, 21] width 46 height 10
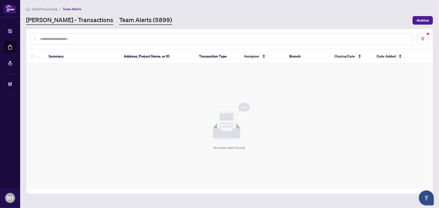
click at [72, 16] on link "RAHR - Transactions" at bounding box center [69, 20] width 87 height 9
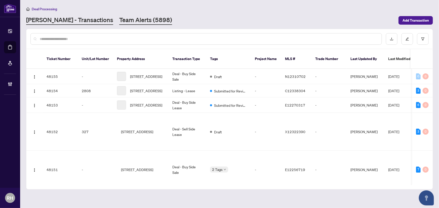
click at [119, 17] on link "Team Alerts (5898)" at bounding box center [145, 20] width 53 height 9
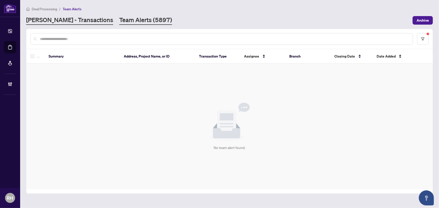
click at [63, 20] on link "RAHR - Transactions" at bounding box center [69, 20] width 87 height 9
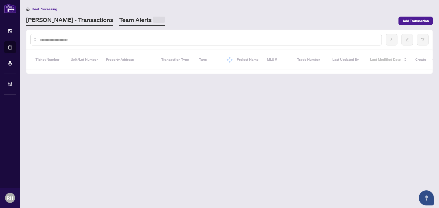
click at [119, 23] on link "Team Alerts" at bounding box center [142, 21] width 46 height 10
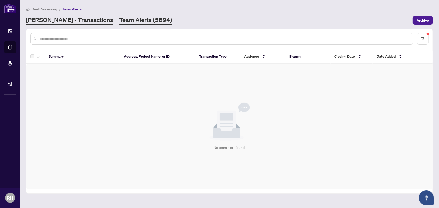
click at [60, 24] on link "RAHR - Transactions" at bounding box center [69, 20] width 87 height 9
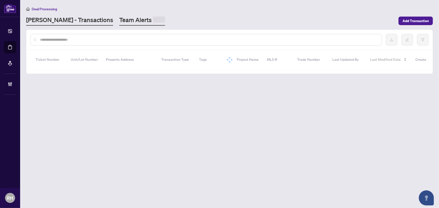
click at [119, 21] on link "Team Alerts" at bounding box center [142, 21] width 46 height 10
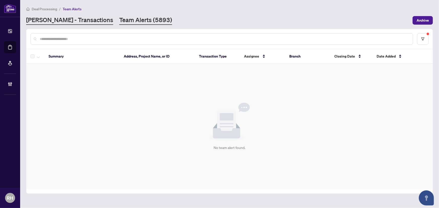
click at [37, 18] on link "RAHR - Transactions" at bounding box center [69, 20] width 87 height 9
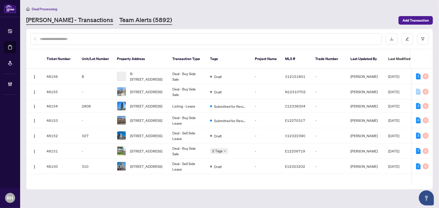
click at [120, 21] on link "Team Alerts (5892)" at bounding box center [145, 20] width 53 height 9
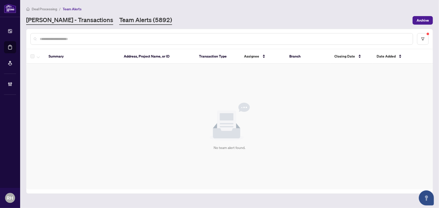
click at [63, 24] on link "RAHR - Transactions" at bounding box center [69, 20] width 87 height 9
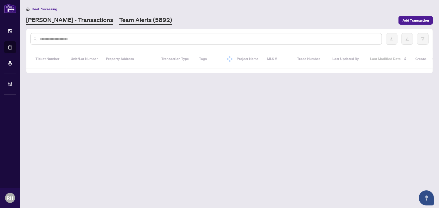
click at [119, 23] on link "Team Alerts (5892)" at bounding box center [145, 20] width 53 height 9
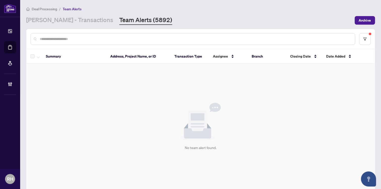
click at [26, 14] on main "Deal Processing / Team Alerts RAHR - Transactions Team Alerts (5892) Archive Su…" at bounding box center [200, 94] width 361 height 189
click at [80, 22] on link "RAHR - Transactions" at bounding box center [69, 20] width 87 height 9
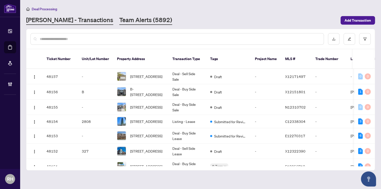
click at [119, 21] on link "Team Alerts (5892)" at bounding box center [145, 20] width 53 height 9
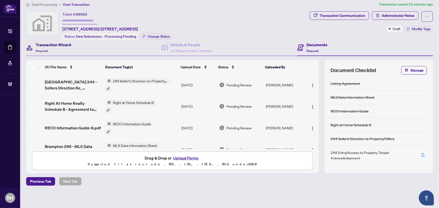
click at [64, 50] on div "Transaction Wizard Required" at bounding box center [53, 48] width 35 height 12
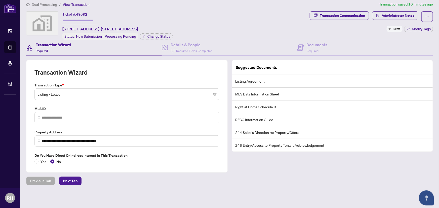
scroll to position [4, 0]
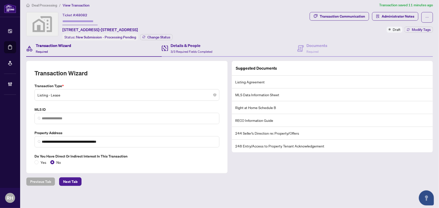
click at [230, 43] on div "Details & People 3/3 Required Fields Completed" at bounding box center [230, 48] width 136 height 16
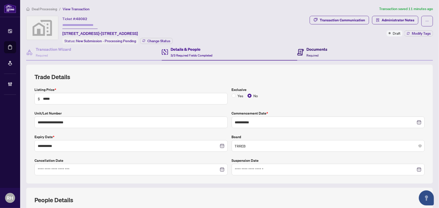
click at [324, 56] on div "Documents Required" at bounding box center [316, 52] width 21 height 12
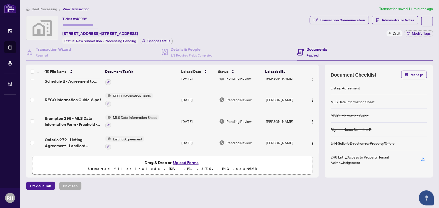
scroll to position [33, 0]
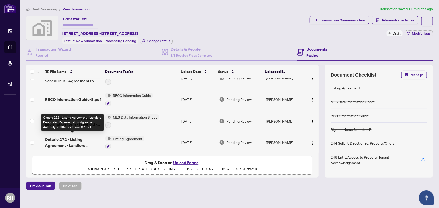
click at [68, 139] on span "Ontario 272 - Listing Agreement - Landlord Designated Representation Agreement …" at bounding box center [73, 143] width 57 height 12
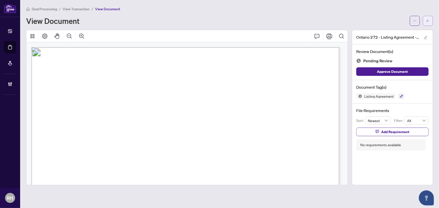
click at [424, 23] on button "button" at bounding box center [428, 21] width 10 height 10
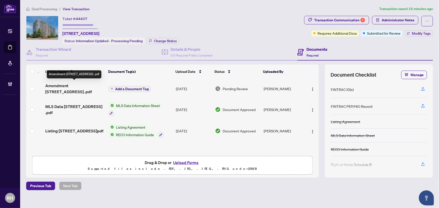
click at [78, 84] on span "Amendment [STREET_ADDRESS] .pdf" at bounding box center [74, 89] width 59 height 12
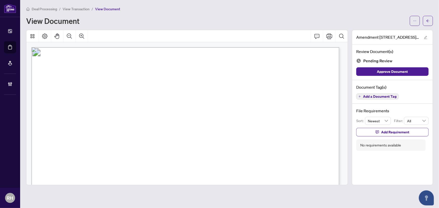
click at [146, 141] on span "N12287607" at bounding box center [148, 142] width 24 height 5
click at [145, 142] on span "N12287607" at bounding box center [148, 142] width 24 height 5
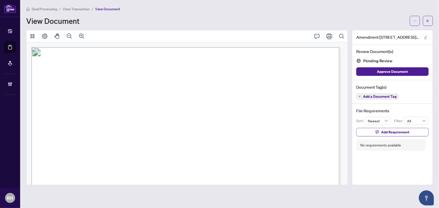
scroll to position [23, 0]
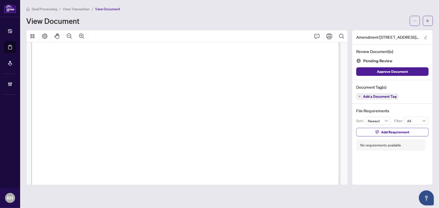
click at [391, 98] on span "Add a Document Tag" at bounding box center [379, 97] width 33 height 4
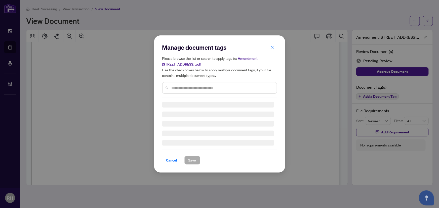
click at [219, 83] on div at bounding box center [219, 88] width 115 height 12
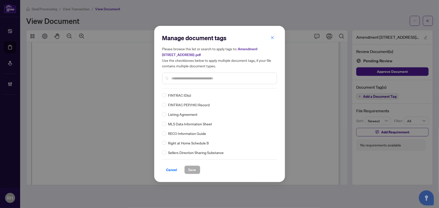
click at [188, 79] on input "text" at bounding box center [222, 79] width 101 height 6
type input "*"
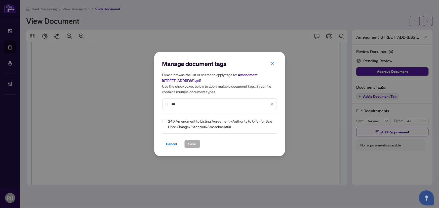
type input "***"
click at [162, 116] on div "Manage document tags Please browse the list or search to apply tags to: Amendme…" at bounding box center [219, 104] width 115 height 89
click at [162, 118] on div "Manage document tags Please browse the list or search to apply tags to: Amendme…" at bounding box center [219, 104] width 115 height 89
click at [162, 118] on label at bounding box center [164, 121] width 4 height 6
click at [261, 126] on div "240 Amendment to Listing Agreement - Authority to Offer for Sale Price Change/E…" at bounding box center [218, 123] width 112 height 11
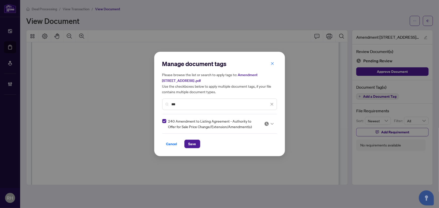
click at [269, 123] on img at bounding box center [266, 123] width 5 height 5
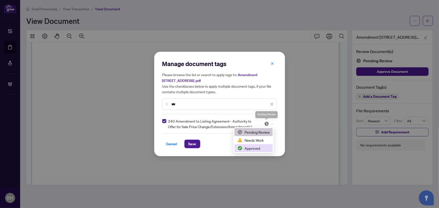
click at [262, 148] on div "Approved" at bounding box center [253, 149] width 32 height 6
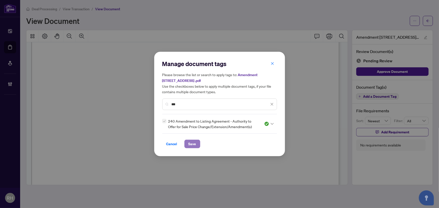
click at [189, 144] on span "Save" at bounding box center [192, 144] width 8 height 8
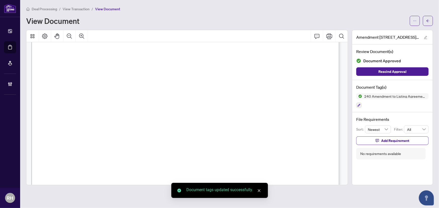
click at [429, 14] on div "Deal Processing / View Transaction / View Document View Document" at bounding box center [229, 16] width 407 height 20
click at [430, 19] on button "button" at bounding box center [428, 21] width 10 height 10
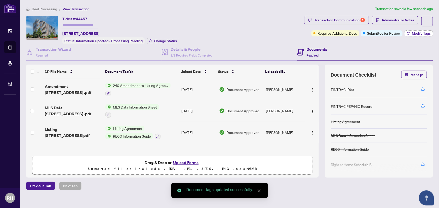
click at [417, 33] on span "Modify Tags" at bounding box center [421, 34] width 19 height 4
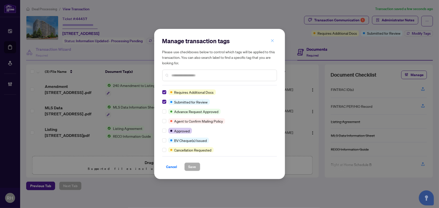
click at [269, 38] on button "button" at bounding box center [272, 40] width 10 height 9
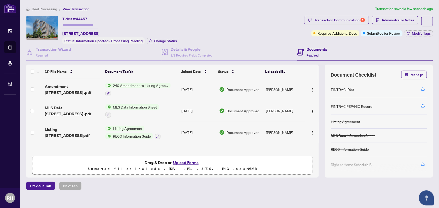
click at [332, 24] on span "Transaction Communication 1" at bounding box center [336, 21] width 65 height 11
click at [331, 17] on div "Transaction Communication 1" at bounding box center [339, 20] width 51 height 8
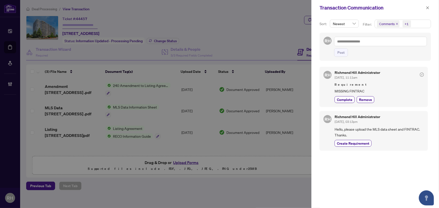
click at [416, 3] on div "Transaction Communication" at bounding box center [375, 8] width 128 height 16
click at [421, 3] on div "Transaction Communication" at bounding box center [375, 8] width 128 height 16
click at [426, 9] on icon "close" at bounding box center [428, 8] width 4 height 4
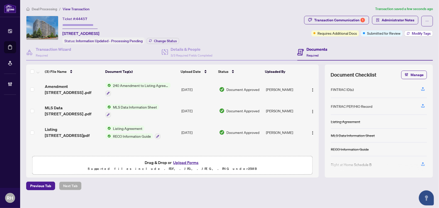
click at [410, 36] on button "Modify Tags" at bounding box center [418, 33] width 28 height 6
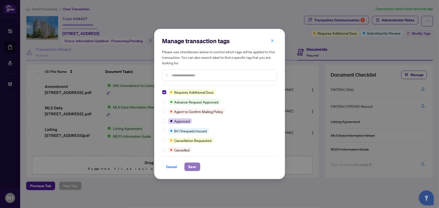
click at [192, 164] on span "Save" at bounding box center [192, 167] width 8 height 8
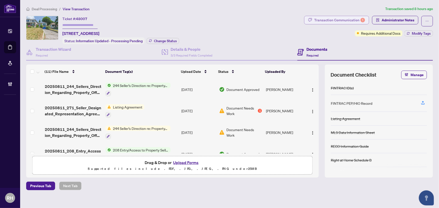
click at [320, 21] on div "Transaction Communication 1" at bounding box center [339, 20] width 51 height 8
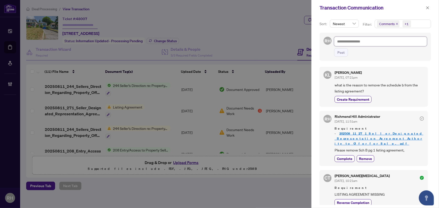
click at [369, 40] on textarea at bounding box center [380, 42] width 93 height 10
type textarea "*"
type textarea "**"
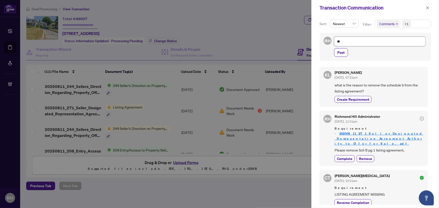
type textarea "**"
type textarea "****"
type textarea "*****"
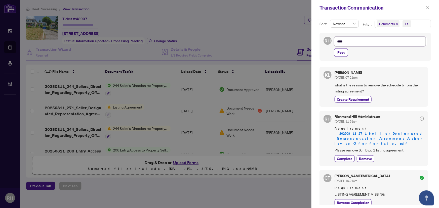
type textarea "*****"
type textarea "******"
type textarea "*******"
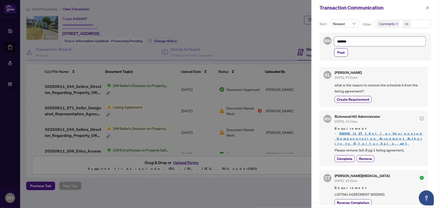
type textarea "********"
type textarea "*********"
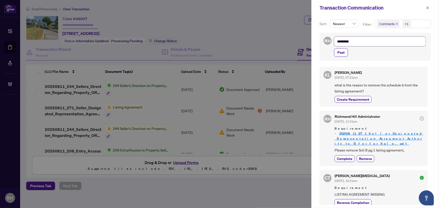
type textarea "*********"
type textarea "**********"
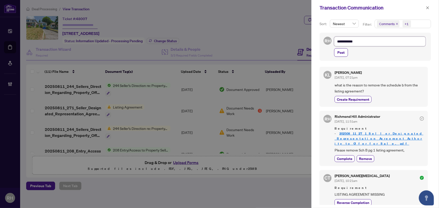
type textarea "**********"
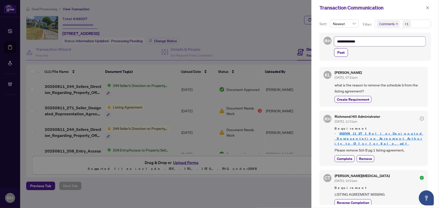
type textarea "**********"
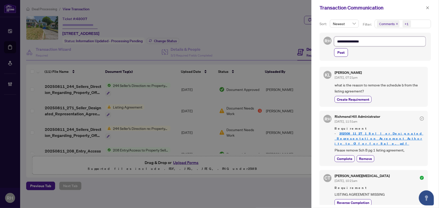
type textarea "**********"
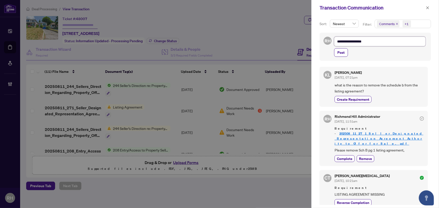
type textarea "**********"
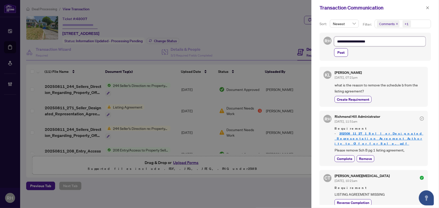
type textarea "**********"
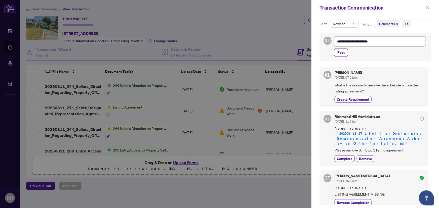
type textarea "**********"
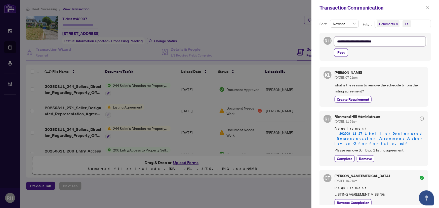
type textarea "**********"
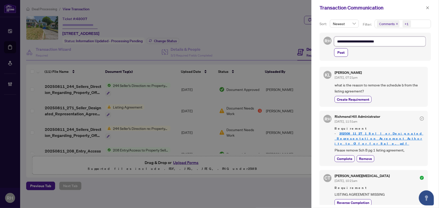
type textarea "**********"
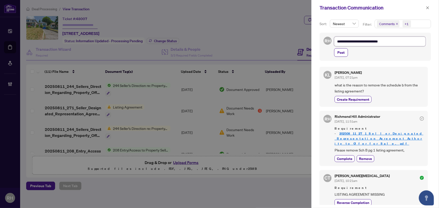
type textarea "**********"
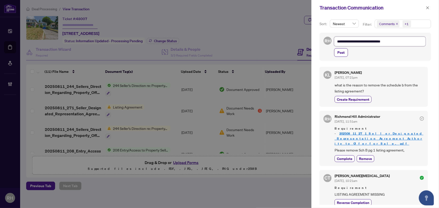
type textarea "**********"
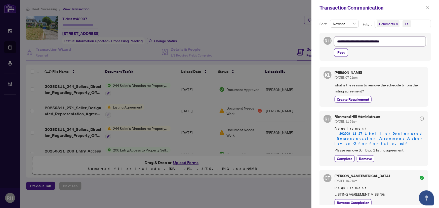
type textarea "**********"
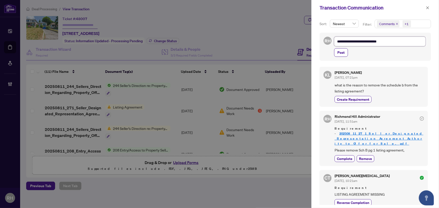
type textarea "**********"
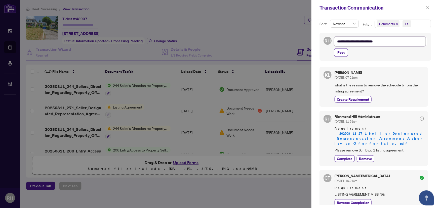
type textarea "**********"
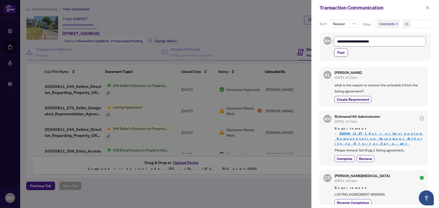
type textarea "**********"
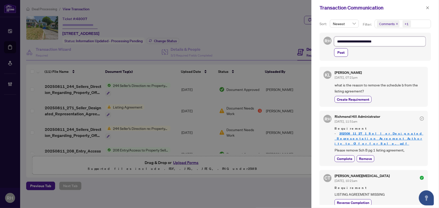
type textarea "**********"
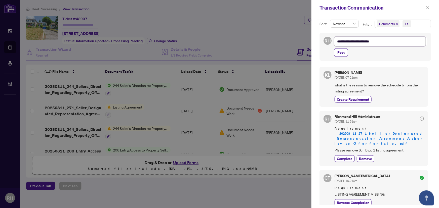
type textarea "**********"
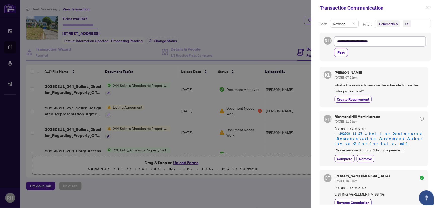
type textarea "**********"
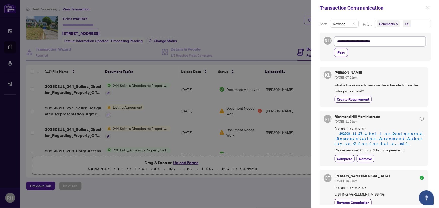
type textarea "**********"
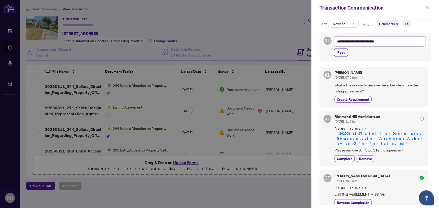
type textarea "**********"
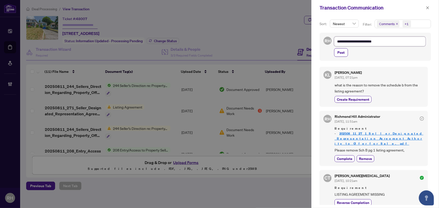
type textarea "**********"
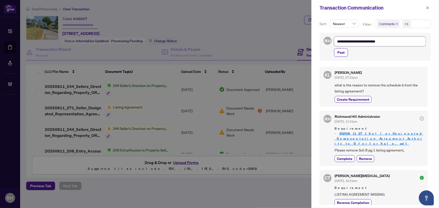
type textarea "**********"
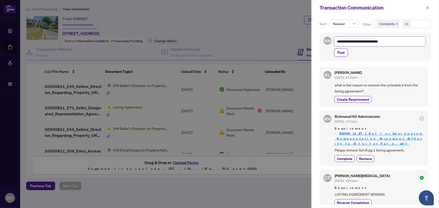
type textarea "**********"
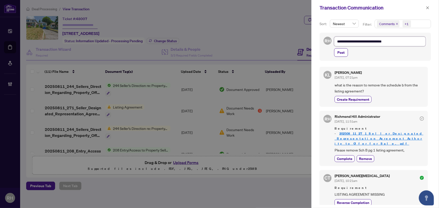
type textarea "**********"
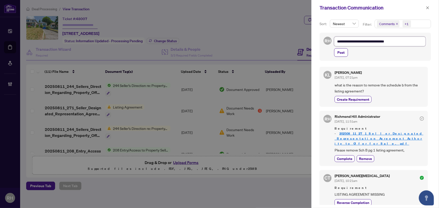
type textarea "**********"
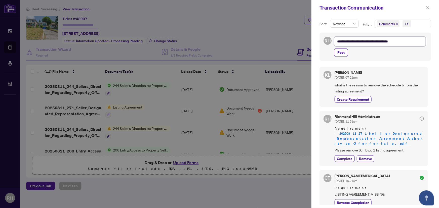
type textarea "**********"
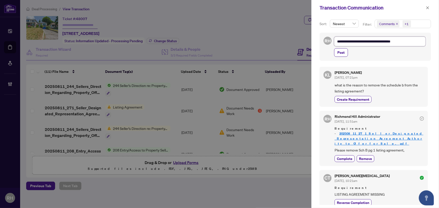
type textarea "**********"
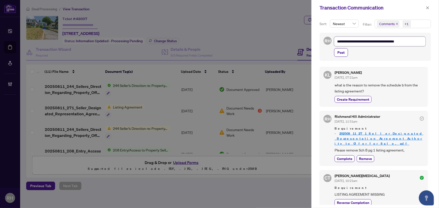
type textarea "**********"
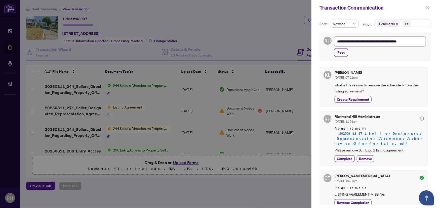
type textarea "**********"
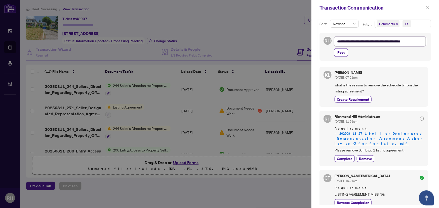
type textarea "**********"
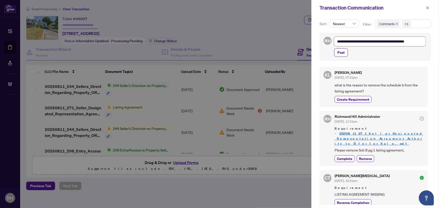
type textarea "**********"
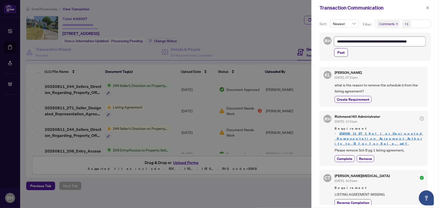
type textarea "**********"
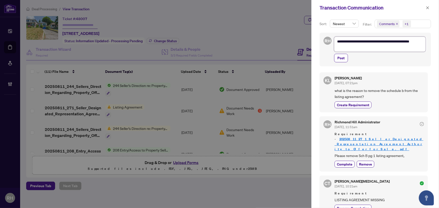
type textarea "**********"
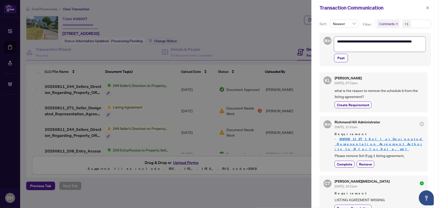
type textarea "**********"
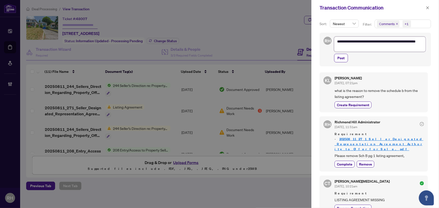
type textarea "**********"
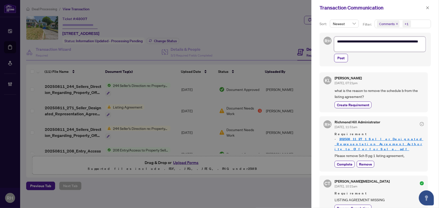
type textarea "**********"
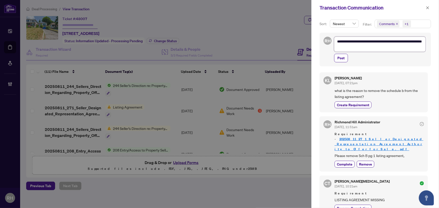
type textarea "**********"
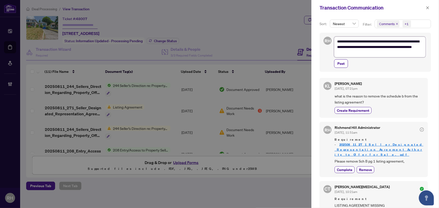
click at [377, 53] on textarea "**********" at bounding box center [380, 47] width 92 height 21
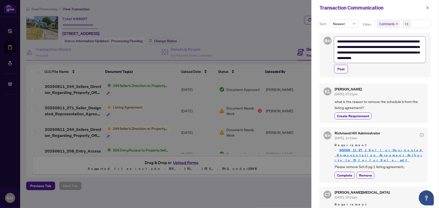
click at [387, 53] on textarea "**********" at bounding box center [380, 50] width 92 height 26
click at [410, 56] on textarea "**********" at bounding box center [380, 50] width 92 height 26
click at [414, 59] on textarea "**********" at bounding box center [380, 50] width 92 height 26
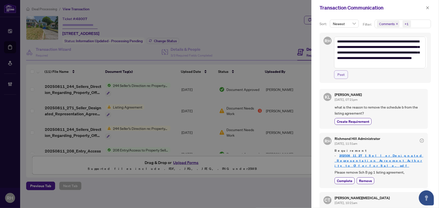
click at [335, 71] on button "Post" at bounding box center [341, 74] width 14 height 9
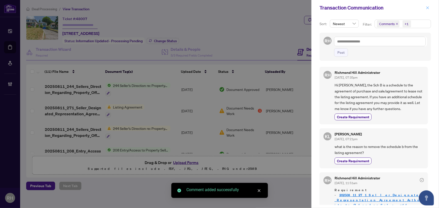
click at [430, 10] on button "button" at bounding box center [427, 8] width 7 height 6
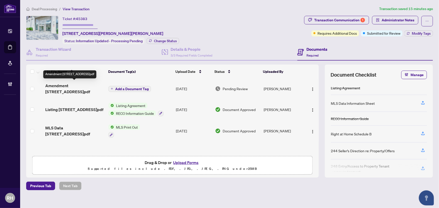
click at [68, 89] on span "Amendment [STREET_ADDRESS]pdf" at bounding box center [74, 89] width 59 height 12
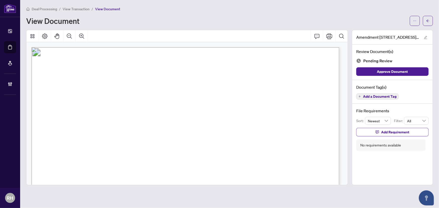
click at [114, 143] on span "N12295611" at bounding box center [111, 142] width 23 height 5
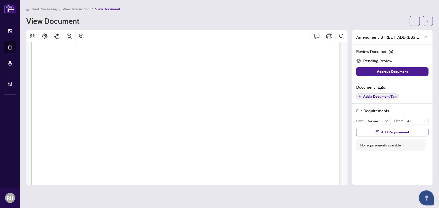
scroll to position [105, 0]
click at [382, 95] on span "Add a Document Tag" at bounding box center [379, 97] width 33 height 4
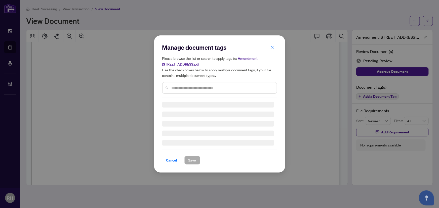
click at [222, 93] on div "Manage document tags Please browse the list or search to apply tags to: Amendme…" at bounding box center [219, 104] width 115 height 121
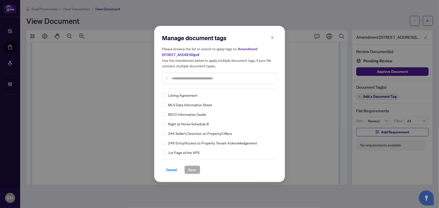
click at [213, 86] on div "Manage document tags Please browse the list or search to apply tags to: Amendme…" at bounding box center [219, 61] width 115 height 55
click at [203, 76] on input "text" at bounding box center [222, 79] width 101 height 6
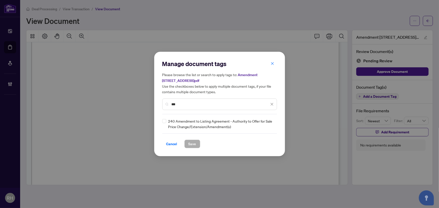
type input "***"
click at [269, 124] on div at bounding box center [269, 123] width 10 height 5
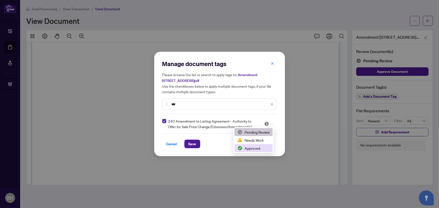
drag, startPoint x: 248, startPoint y: 147, endPoint x: 242, endPoint y: 148, distance: 5.1
click at [248, 148] on div "Approved" at bounding box center [253, 149] width 32 height 6
click at [203, 145] on div "Cancel Save" at bounding box center [219, 144] width 115 height 9
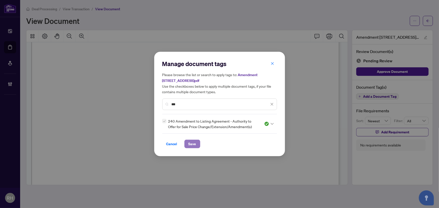
click at [195, 143] on span "Save" at bounding box center [192, 144] width 8 height 8
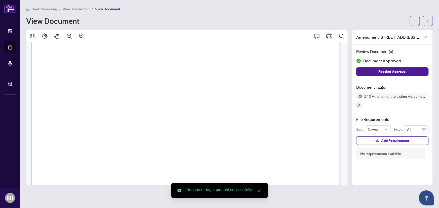
click at [429, 22] on icon "arrow-left" at bounding box center [428, 21] width 4 height 4
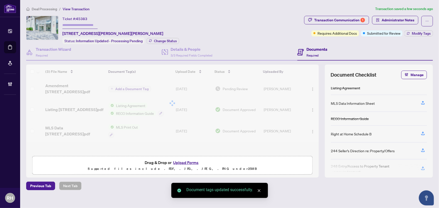
click at [420, 29] on div "Transaction Communication 1 Administrator Notes Requires Additional Docs Submit…" at bounding box center [368, 26] width 129 height 21
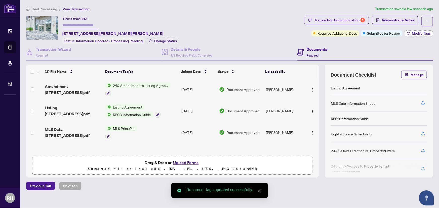
click at [419, 33] on span "Modify Tags" at bounding box center [421, 34] width 19 height 4
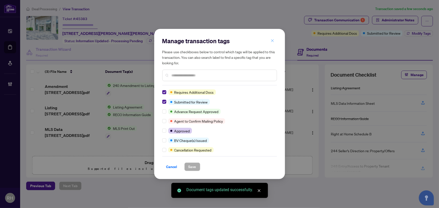
click at [273, 43] on span "button" at bounding box center [273, 41] width 4 height 8
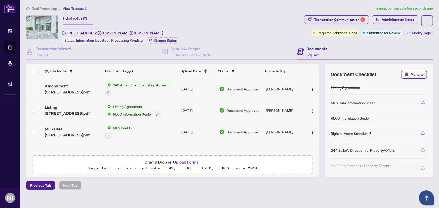
scroll to position [5, 0]
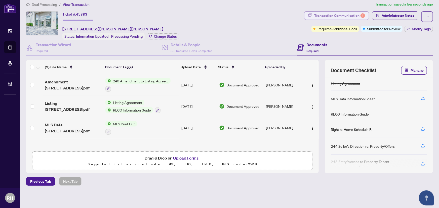
click at [349, 17] on div "Transaction Communication 1" at bounding box center [339, 16] width 51 height 8
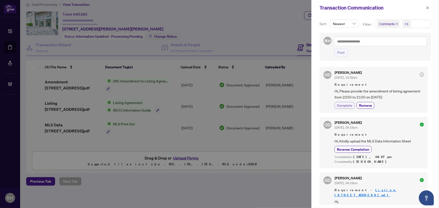
click at [347, 104] on span "Complete" at bounding box center [345, 105] width 16 height 5
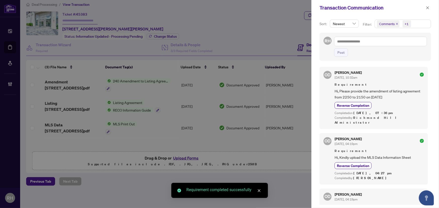
scroll to position [35, 0]
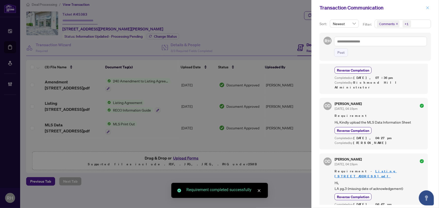
click at [426, 9] on icon "close" at bounding box center [428, 8] width 4 height 4
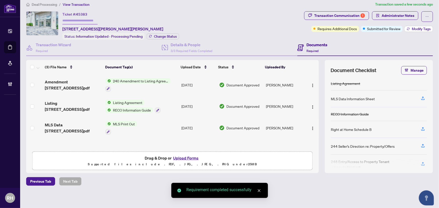
click at [409, 31] on button "Modify Tags" at bounding box center [418, 29] width 28 height 6
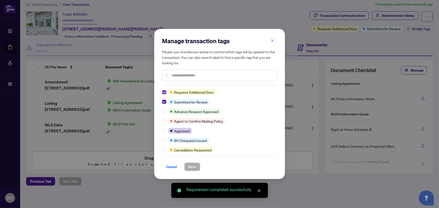
click at [164, 90] on label at bounding box center [164, 93] width 4 height 6
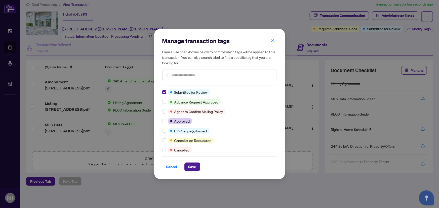
scroll to position [0, 0]
click at [164, 90] on label at bounding box center [164, 93] width 4 height 6
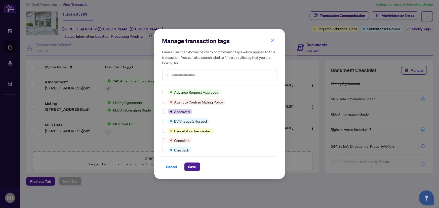
click at [162, 117] on div "Manage transaction tags Please use checkboxes below to control which tags will …" at bounding box center [219, 104] width 131 height 150
click at [189, 160] on div "Cancel Save" at bounding box center [219, 163] width 115 height 15
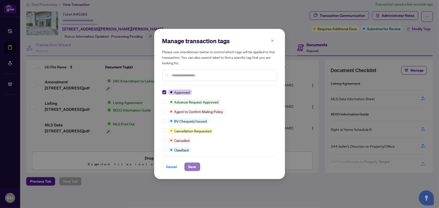
click at [196, 168] on button "Save" at bounding box center [192, 167] width 16 height 9
